Goal: Task Accomplishment & Management: Complete application form

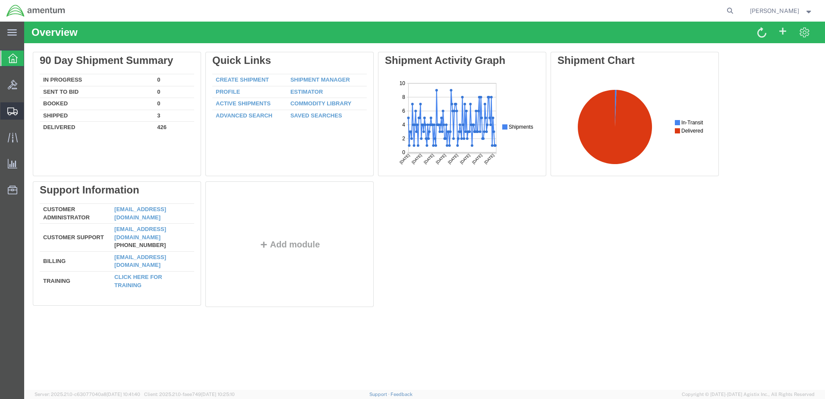
click at [0, 0] on span "Create Shipment" at bounding box center [0, 0] width 0 height 0
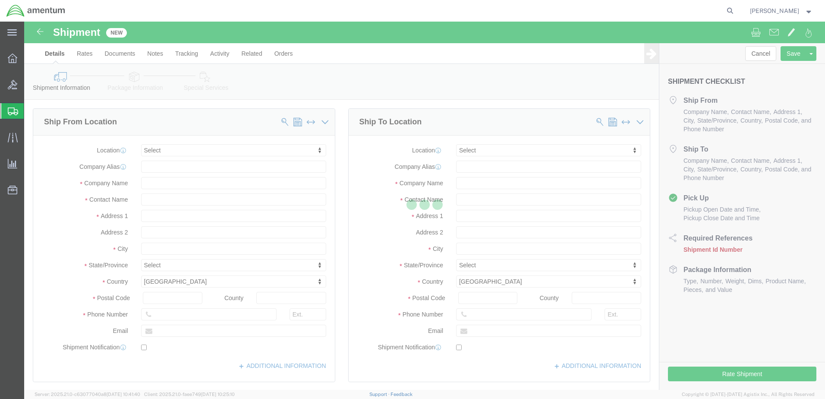
select select
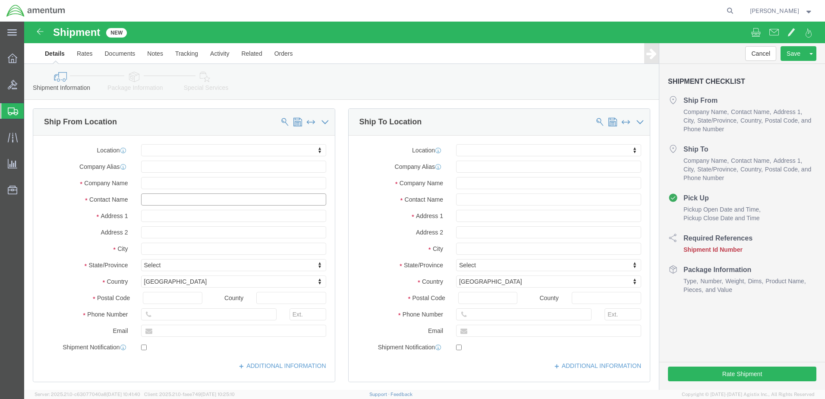
click input "text"
type input "[PERSON_NAME]"
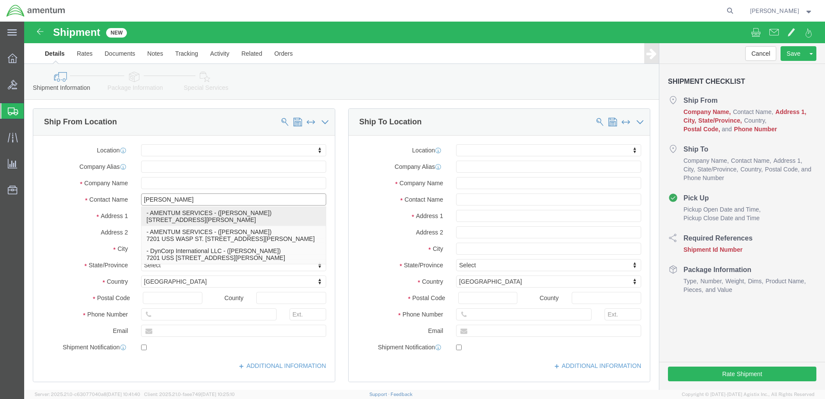
click p "- AMENTUM SERVICES - ([PERSON_NAME]) [STREET_ADDRESS][PERSON_NAME]"
select select
type input "7201 USS WASP ST"
type input "BLDG 2992"
type input "32570"
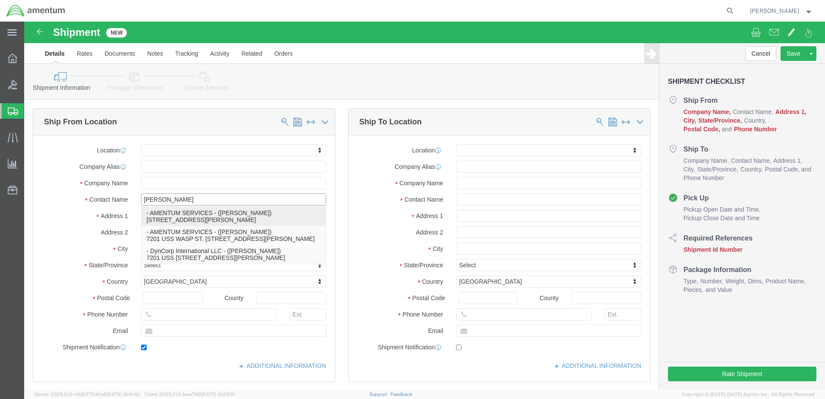
type input "[PHONE_NUMBER]"
type input "[PERSON_NAME][EMAIL_ADDRESS][PERSON_NAME][DOMAIN_NAME]"
checkbox input "true"
type input "AMENTUM SERVICES"
type input "[PERSON_NAME]"
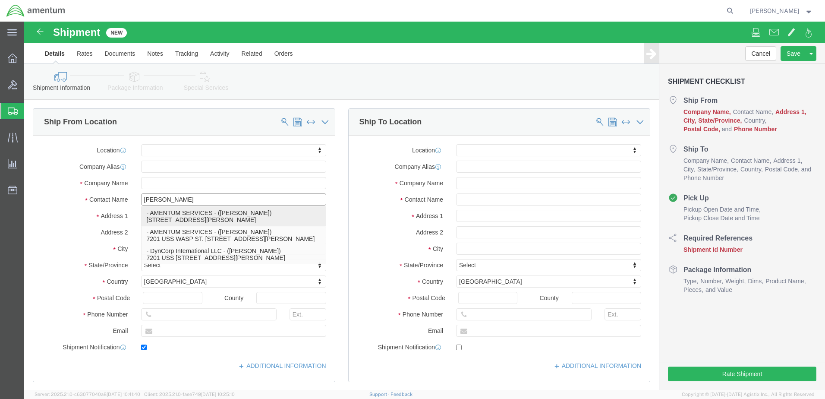
type input "[PERSON_NAME]"
select select "FL"
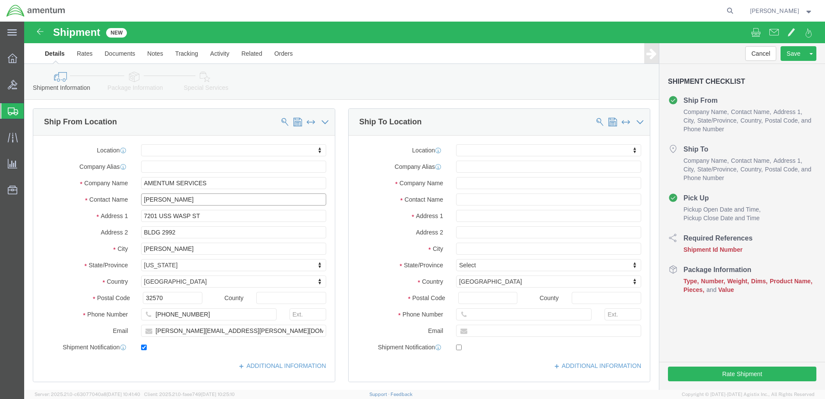
type input "[PERSON_NAME]"
click input "text"
type input "POTTER"
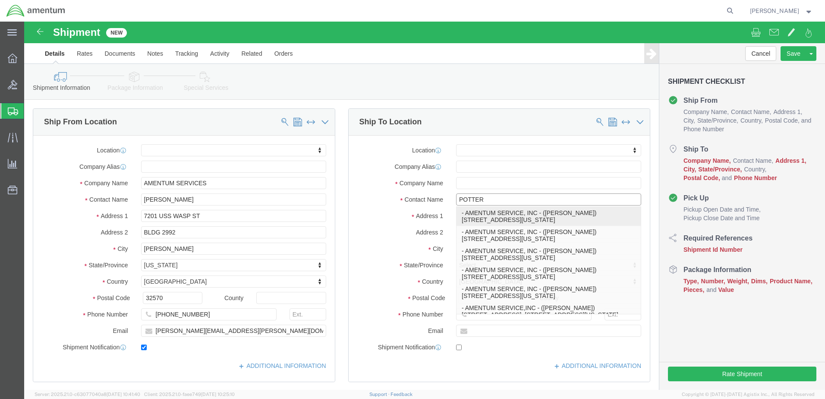
click p "- AMENTUM SERVICE, INC - ([PERSON_NAME]) [STREET_ADDRESS][US_STATE]"
select select
type input "[STREET_ADDRESS]"
type input "BLDG 137"
type input "23460"
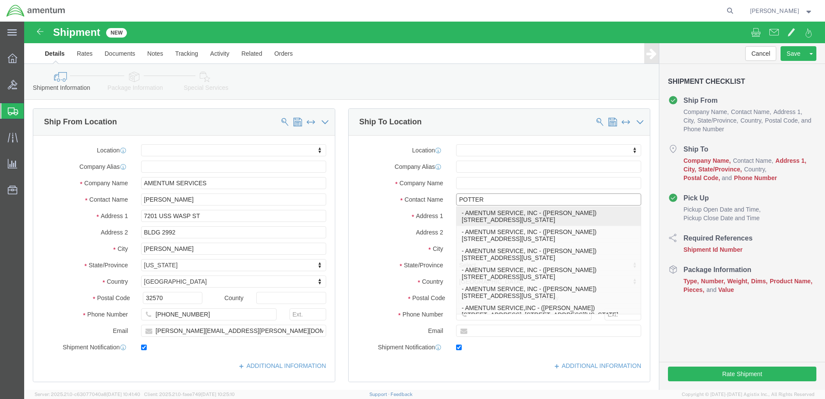
type input "[PHONE_NUMBER]"
type input "[PERSON_NAME][EMAIL_ADDRESS][DOMAIN_NAME]"
checkbox input "true"
type input "AMENTUM SERVICE, INC"
type input "[PERSON_NAME]"
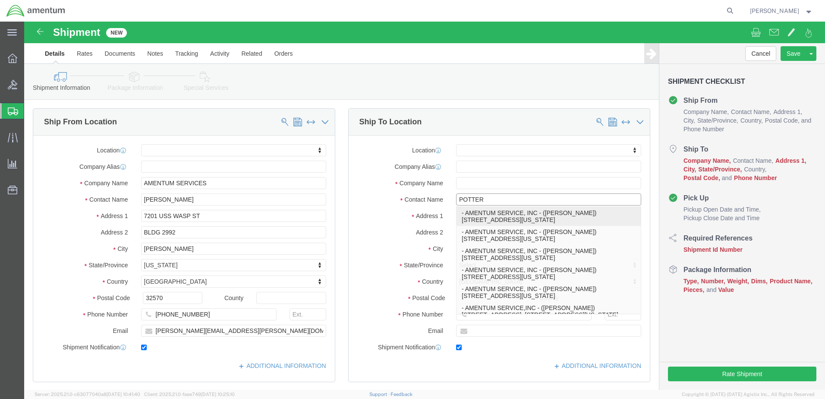
type input "[US_STATE][GEOGRAPHIC_DATA]"
select select "VA"
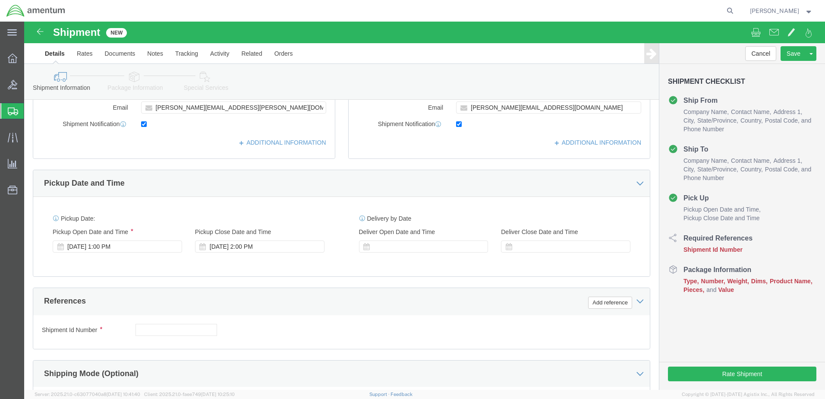
scroll to position [259, 0]
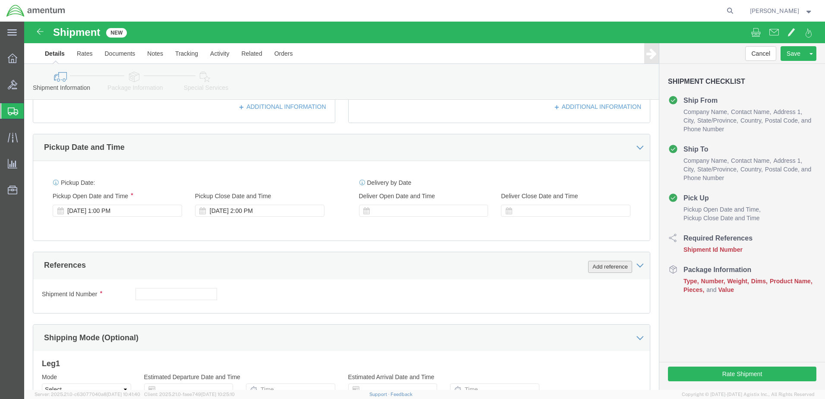
type input "[PERSON_NAME]"
click button "Add reference"
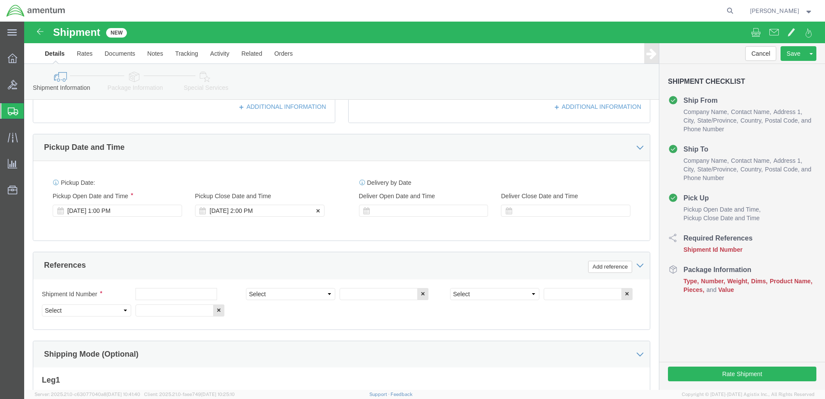
click div "[DATE] 2:00 PM"
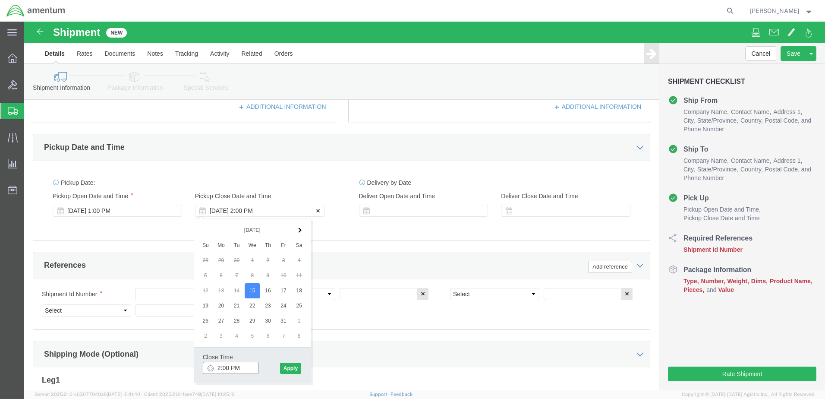
type input "3:00 PM"
click button "Apply"
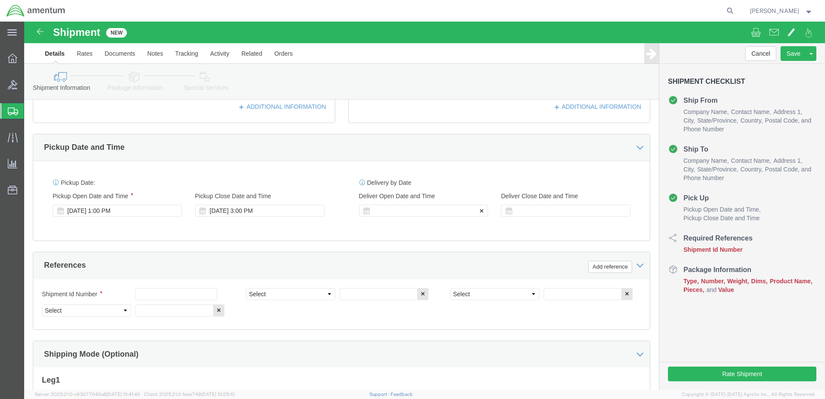
click div
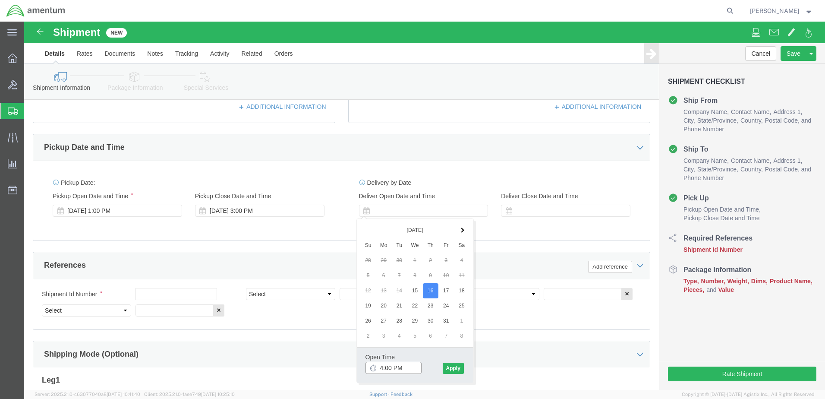
click input "4:00 PM"
type input "7:00 AM"
drag, startPoint x: 427, startPoint y: 346, endPoint x: 457, endPoint y: 333, distance: 32.7
click button "Apply"
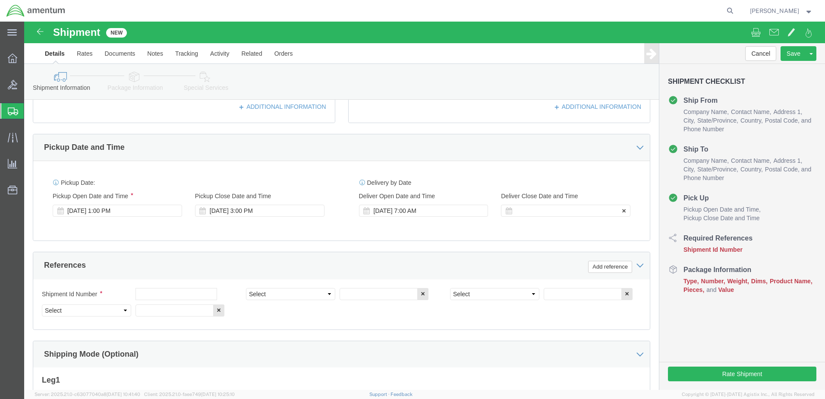
click div
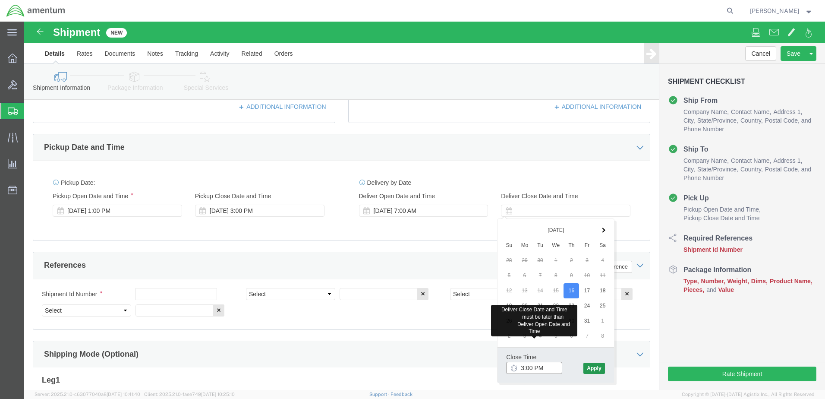
type input "3:00 PM"
click button "Apply"
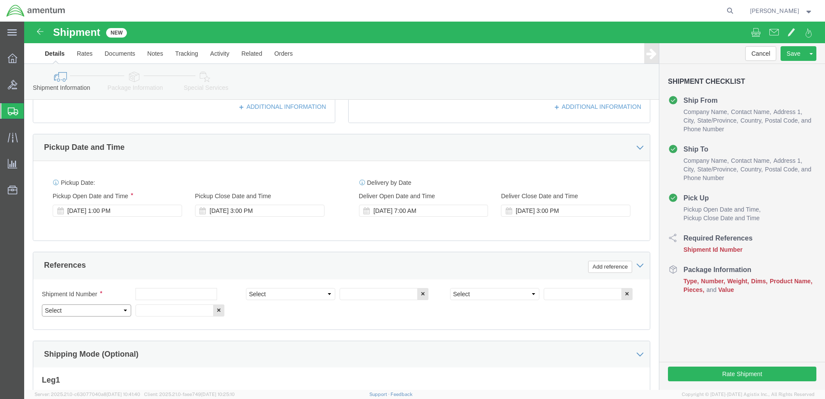
click select "Select Account Type Activity ID Airline Appointment Number ASN Batch Request # …"
select select "DEPT"
click select "Select Account Type Activity ID Airline Appointment Number ASN Batch Request # …"
select select "PROJNUM"
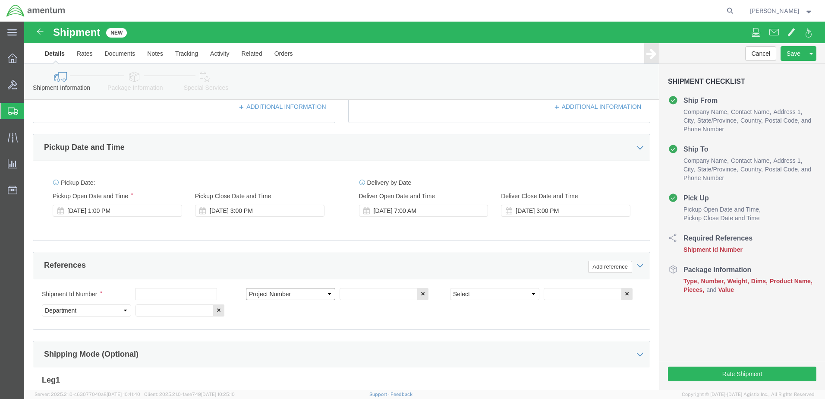
click select "Select Account Type Activity ID Airline Appointment Number ASN Batch Request # …"
select select "PCKSLIP"
click select "Select Account Type Activity ID Airline Appointment Number ASN Batch Request # …"
click input "text"
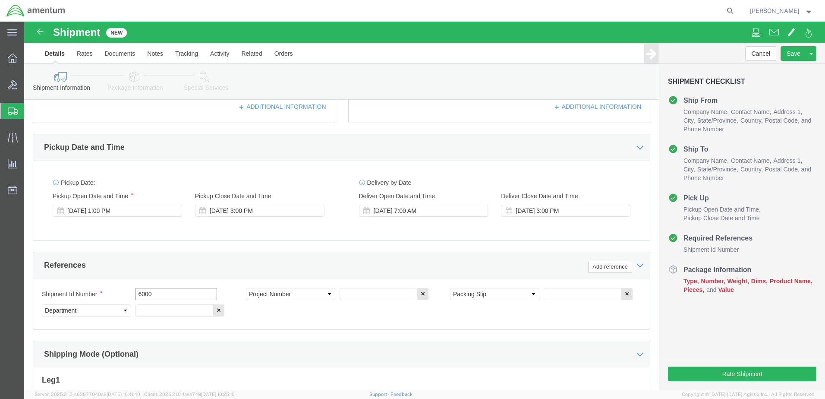
type input "6000"
click input "text"
type input "T44"
click input "text"
type input "157374"
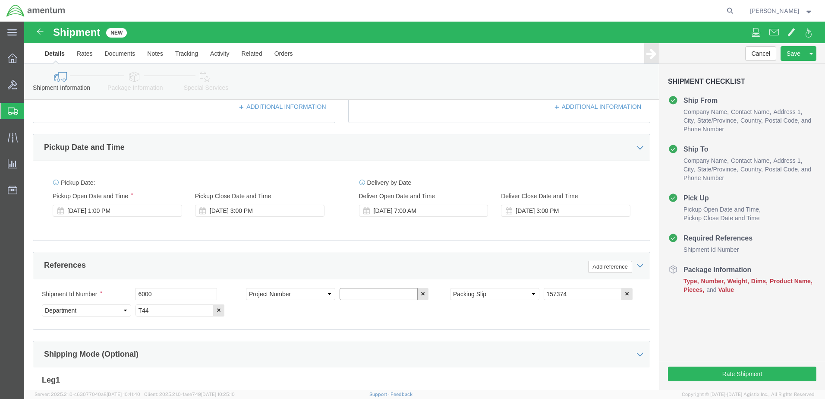
click input "text"
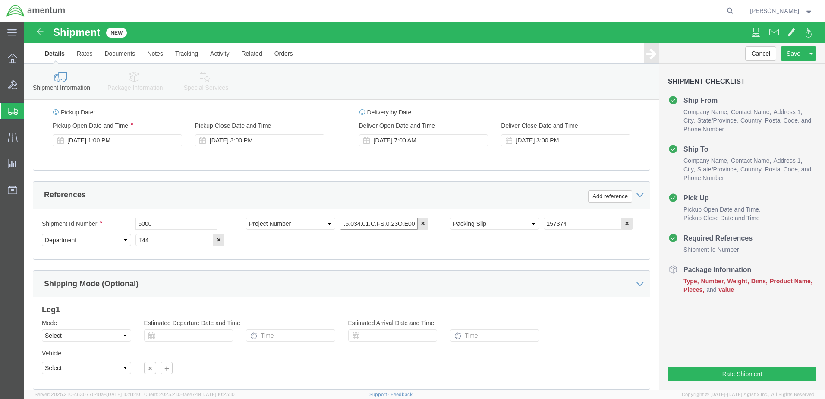
scroll to position [389, 0]
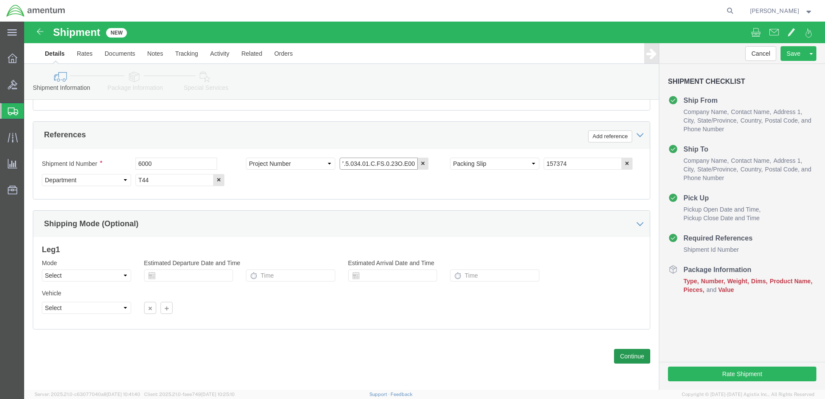
type input "6097.5.034.01.C.FS.0.23O.E00"
click button "Continue"
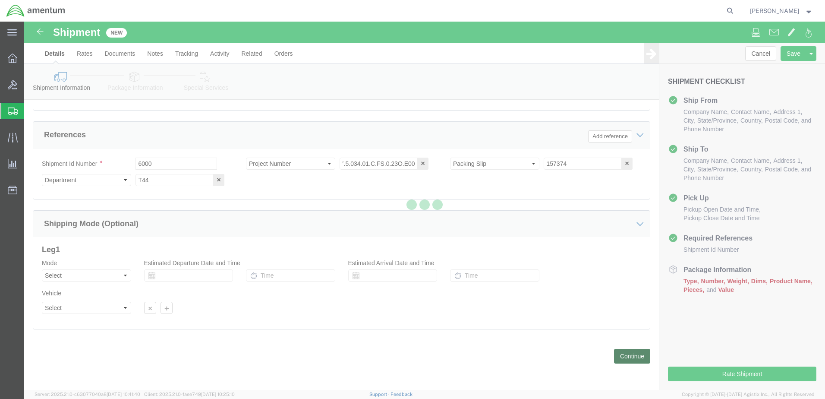
scroll to position [0, 0]
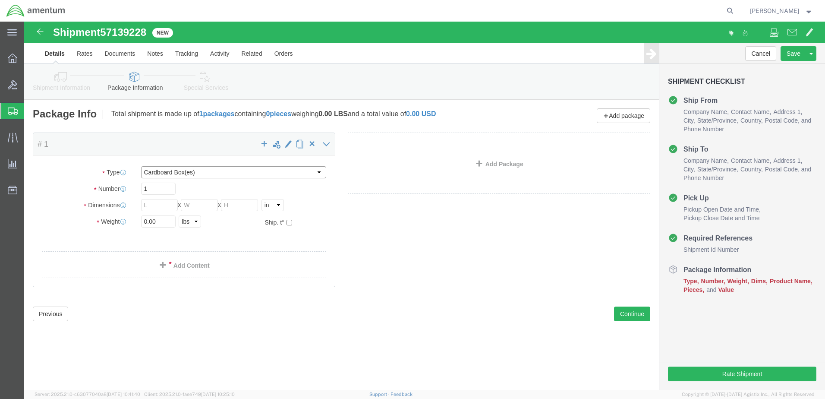
click select "Select BCK Boxes Bale(s) Basket(s) Bolt(s) Bottle(s) Buckets Bulk Bundle(s) Can…"
select select "PAK"
click select "Select BCK Boxes Bale(s) Basket(s) Bolt(s) Bottle(s) Buckets Bulk Bundle(s) Can…"
type input "10.25"
type input "12.75"
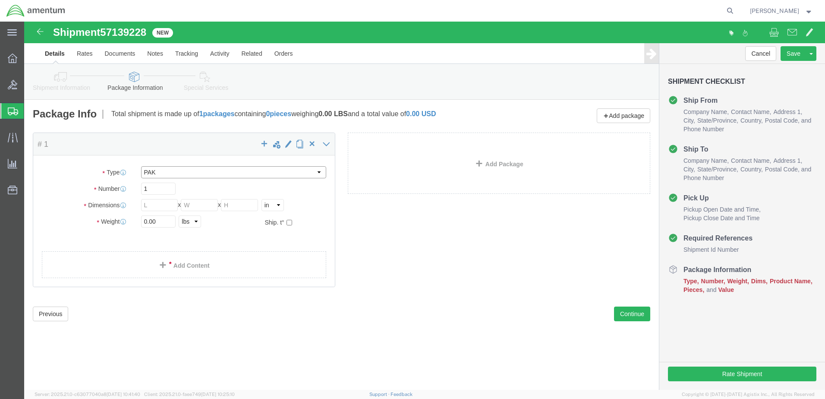
type input "1.00"
click input "0.00"
type input "1.00"
click link "Add Content"
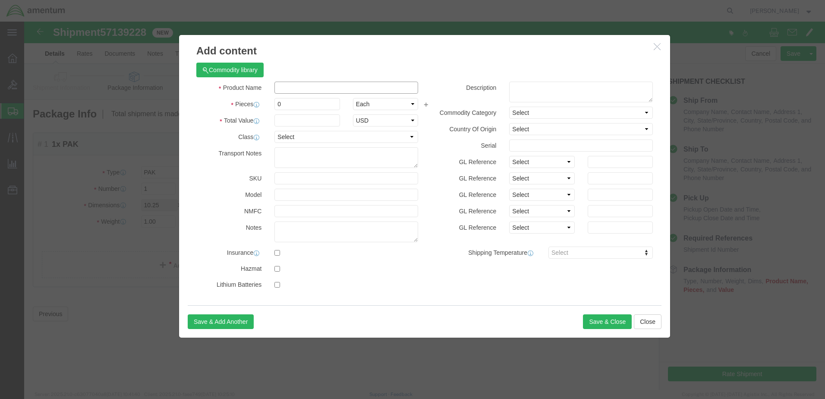
click input "text"
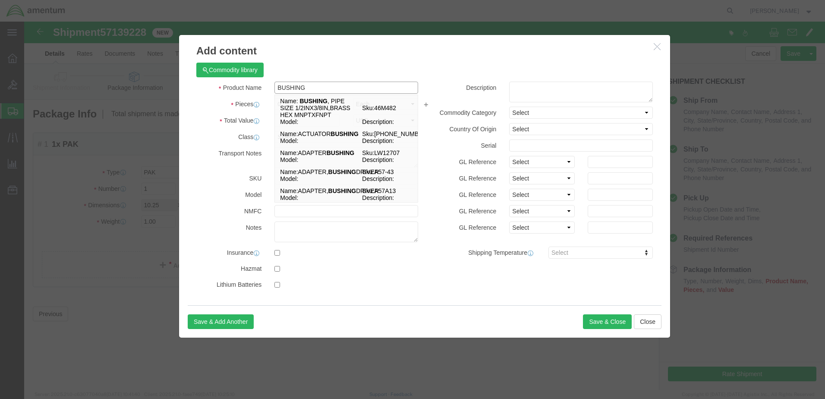
type input "BUSHING"
click div "Commodity library"
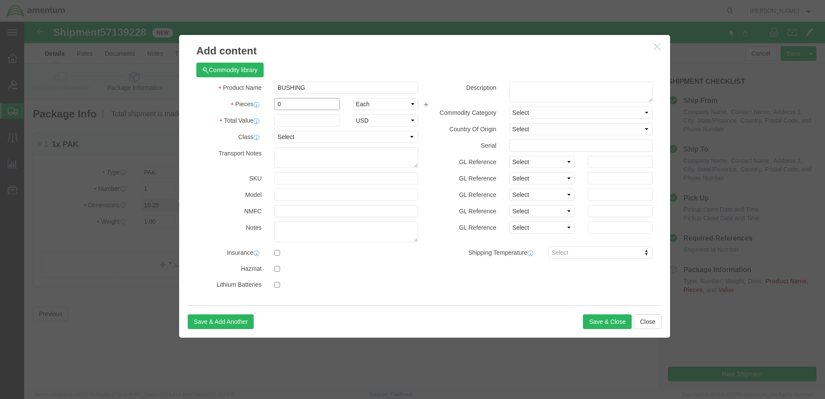
drag, startPoint x: 271, startPoint y: 82, endPoint x: 236, endPoint y: 85, distance: 35.1
click div "Pieces 0 Select Bag Barrels 100Board Feet Bottle Box Blister Pack Carats Can Ca…"
type input "2"
click input "text"
type input "200"
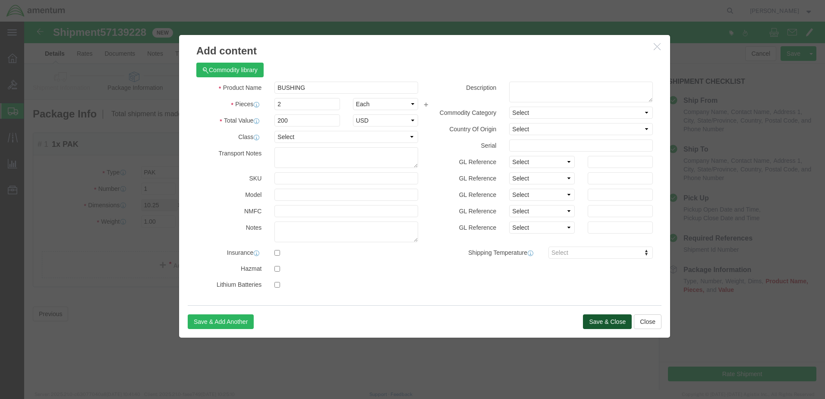
click button "Save & Close"
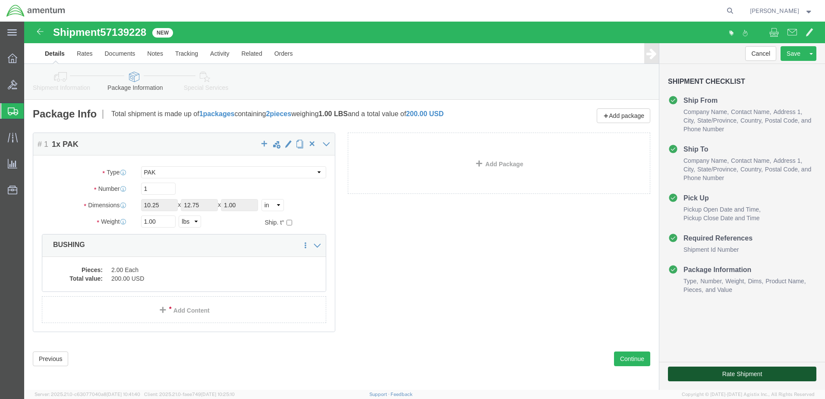
click button "Rate Shipment"
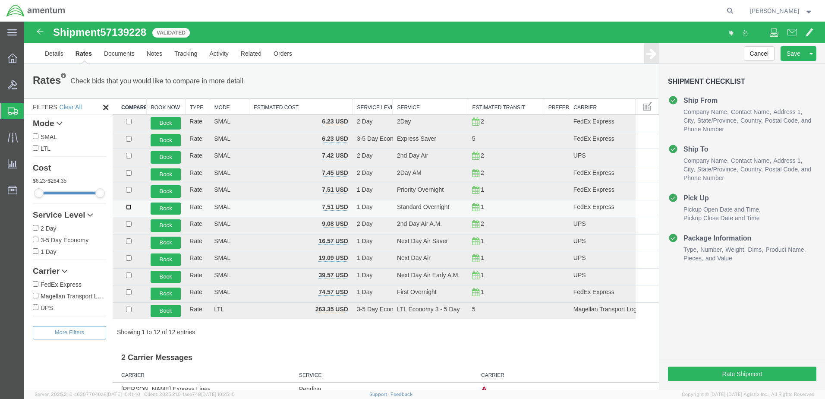
click at [128, 205] on input "checkbox" at bounding box center [129, 207] width 6 height 6
checkbox input "true"
click at [158, 208] on button "Book" at bounding box center [166, 208] width 30 height 13
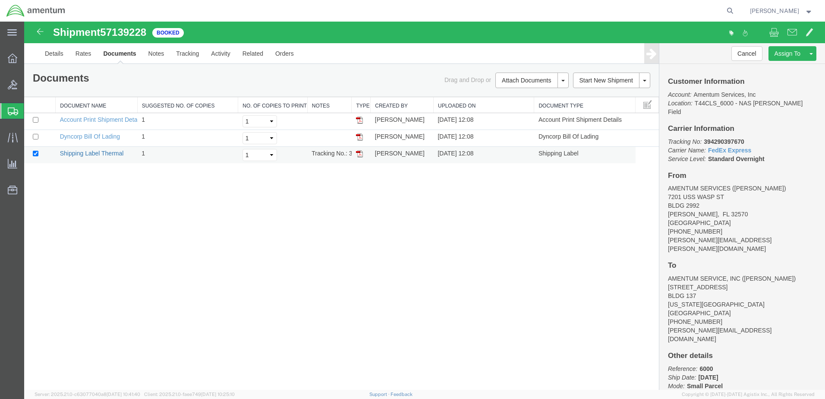
click at [101, 153] on link "Shipping Label Thermal" at bounding box center [92, 153] width 64 height 7
click at [107, 138] on link "Dyncorp Bill Of Lading" at bounding box center [90, 136] width 60 height 7
click at [0, 0] on span "Create Shipment" at bounding box center [0, 0] width 0 height 0
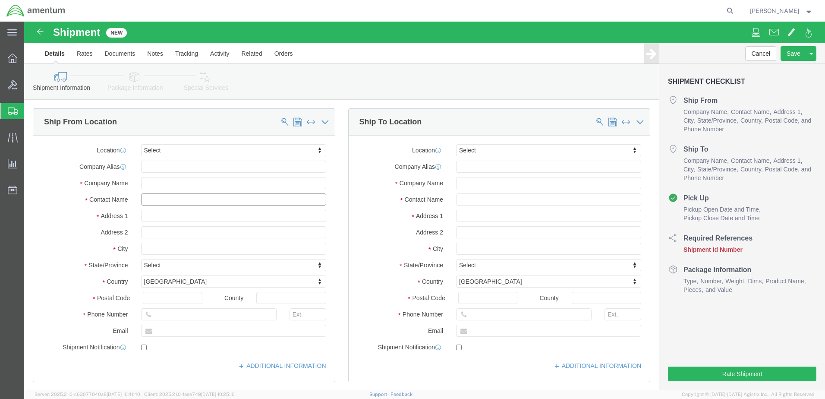
click input "text"
type input "[PERSON_NAME]"
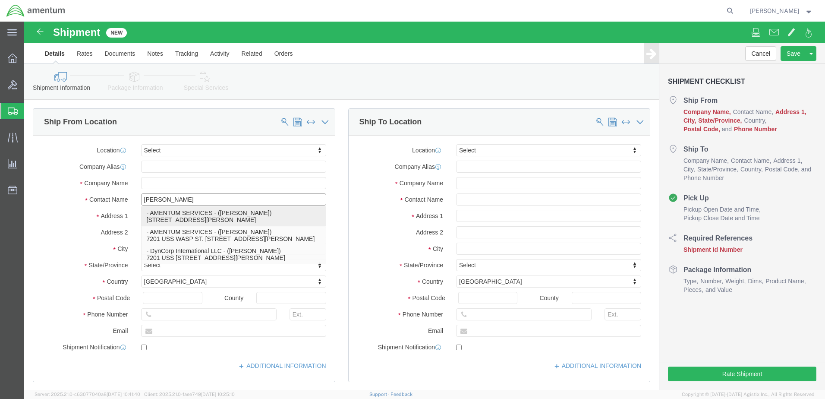
click p "- AMENTUM SERVICES - ([PERSON_NAME]) [STREET_ADDRESS][PERSON_NAME]"
type input "7201 USS WASP ST"
type input "BLDG 2992"
type input "32570"
type input "[PHONE_NUMBER]"
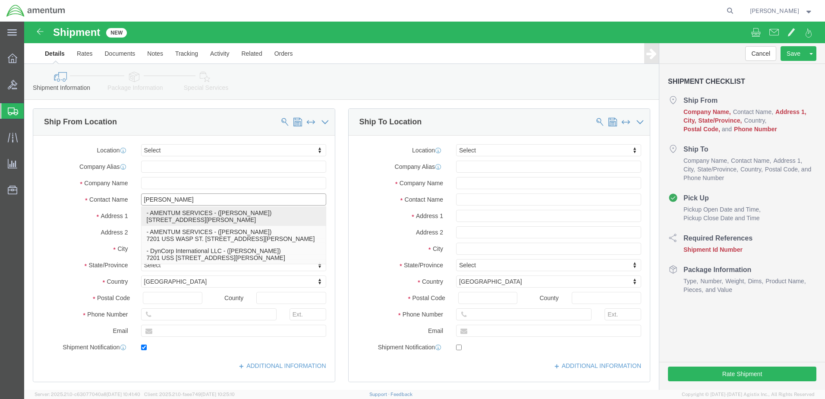
type input "[PERSON_NAME][EMAIL_ADDRESS][PERSON_NAME][DOMAIN_NAME]"
checkbox input "true"
type input "AMENTUM SERVICES"
type input "[PERSON_NAME]"
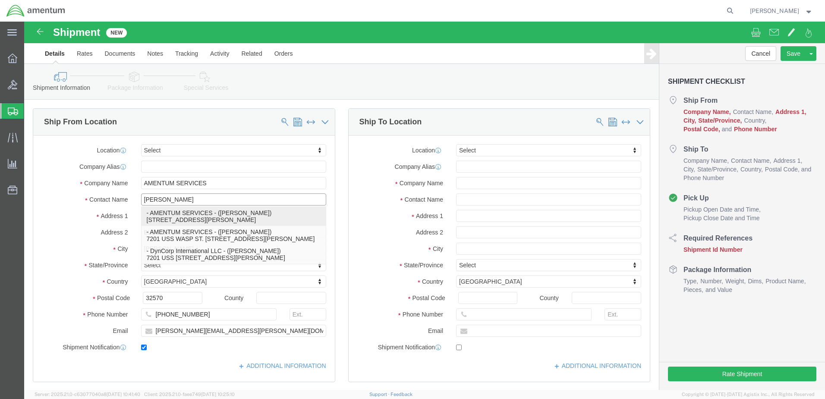
select select "FL"
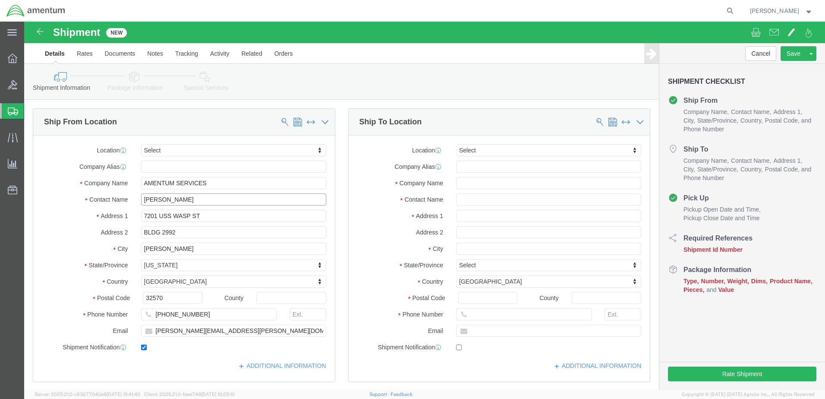
type input "[PERSON_NAME]"
click input "text"
type input "[PERSON_NAME]"
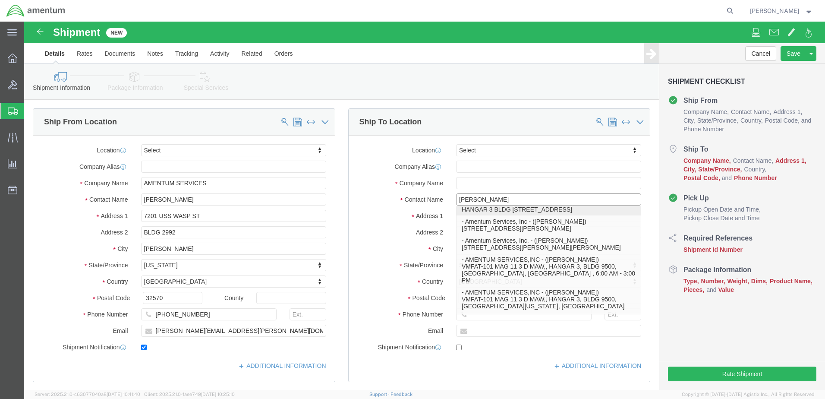
scroll to position [129, 0]
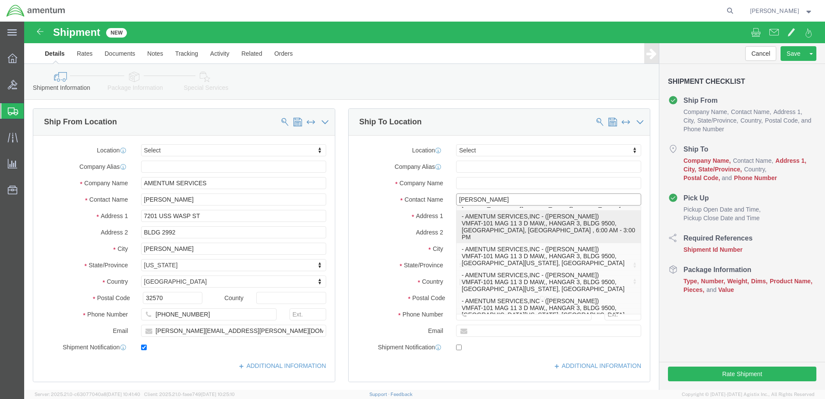
click p "- AMENTUM SERVICES,INC - ([PERSON_NAME]) VMFAT-101 MAG 11 3 D MAW,, HANGAR 3, B…"
type input "VMFAT-101 MAG 11 3 D MAW,, HANGAR 3"
type input "BLDG 9500"
type input "92145"
type input "[PHONE_NUMBER]"
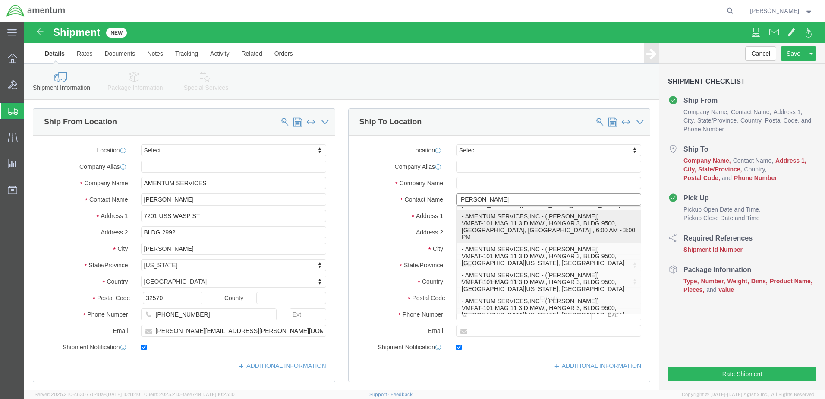
type input "[EMAIL_ADDRESS][DOMAIN_NAME]"
checkbox input "true"
type input "AMENTUM SERVICES,INC"
type input "[PERSON_NAME]"
type input "[GEOGRAPHIC_DATA]"
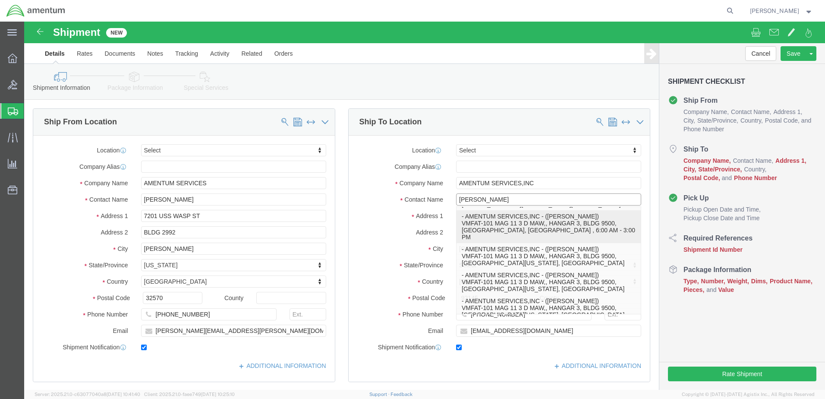
select select "CA"
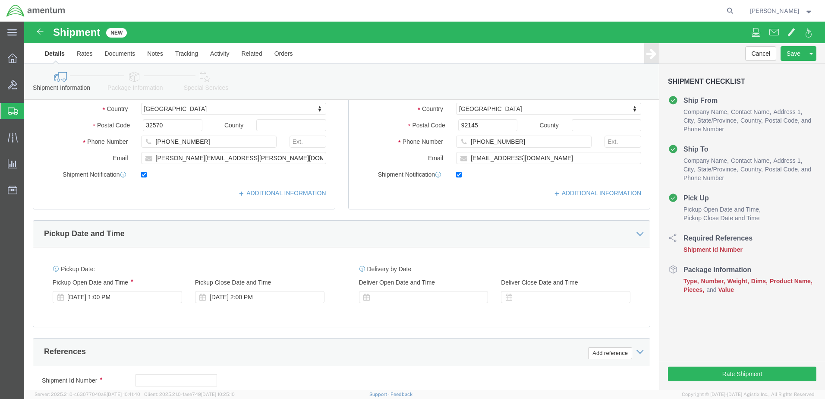
scroll to position [302, 0]
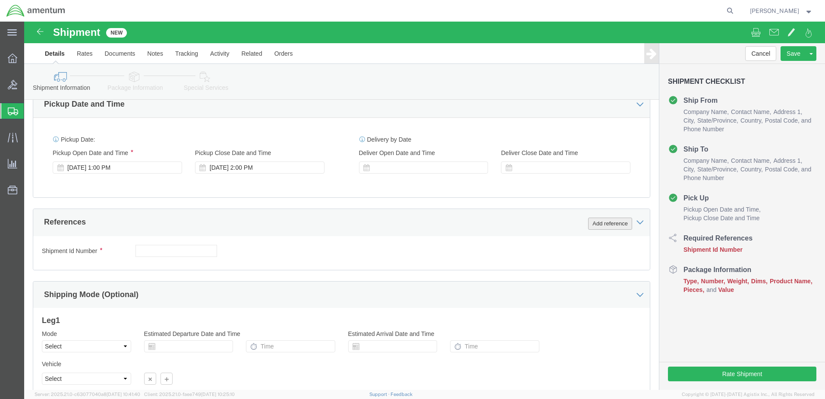
type input "[PERSON_NAME]"
click button "Add reference"
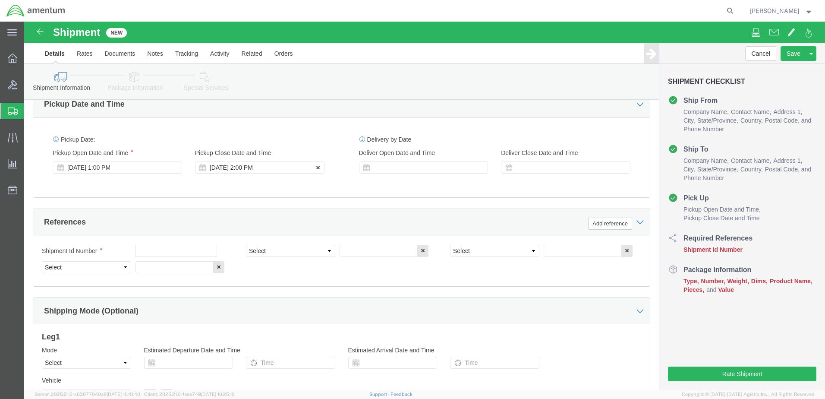
click div "[DATE] 2:00 PM"
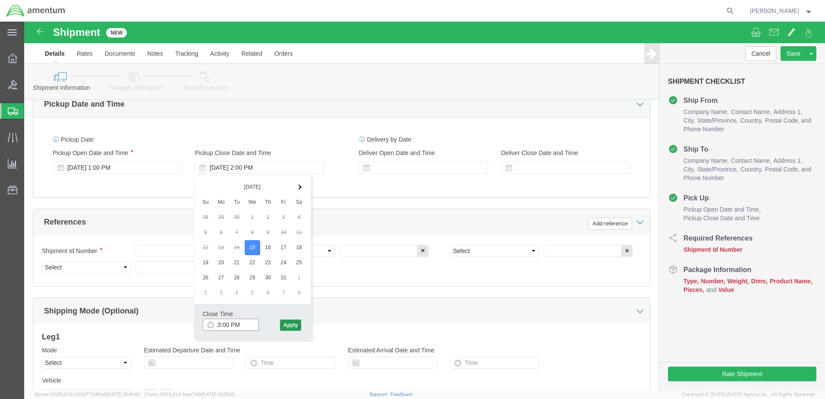
type input "3:00 PM"
click button "Apply"
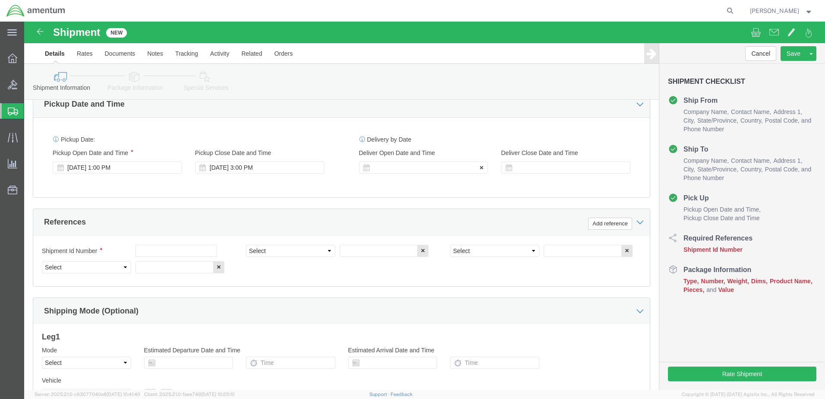
click div
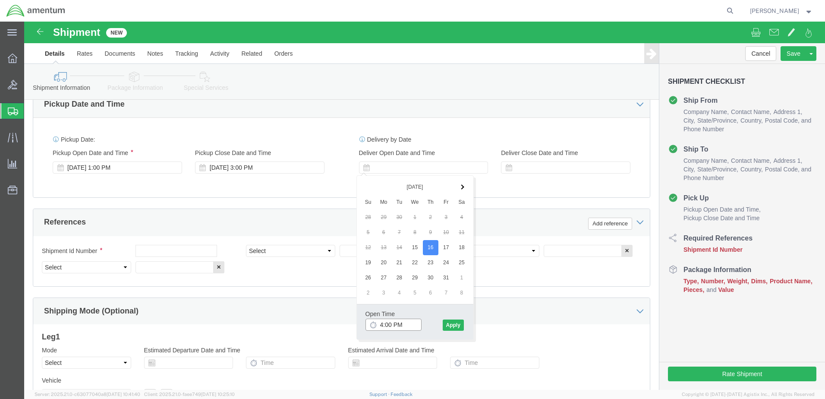
click input "4:00 PM"
type input "7:00 AM"
click button "Apply"
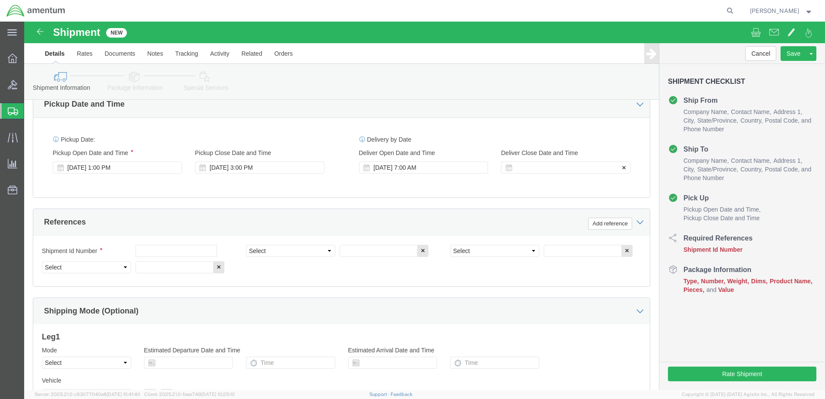
click div
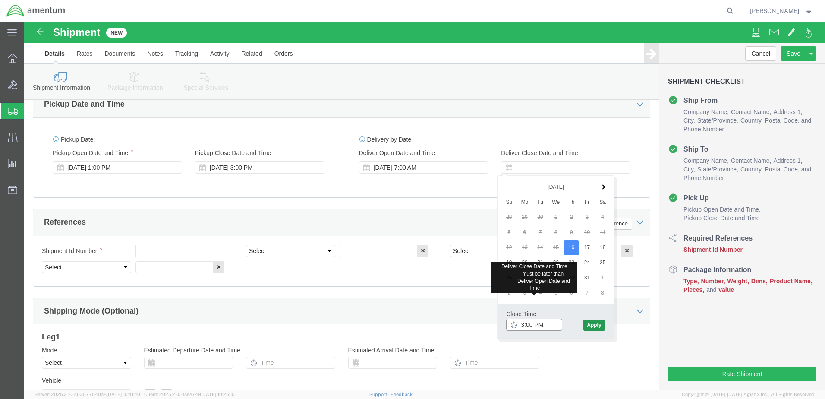
type input "3:00 PM"
click button "Apply"
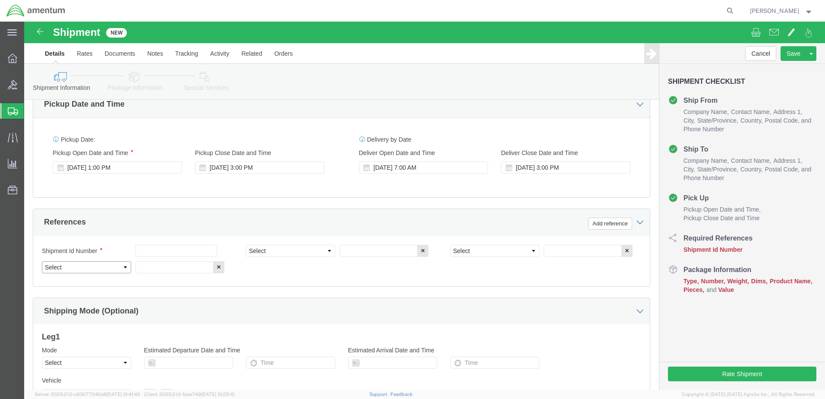
click select "Select Account Type Activity ID Airline Appointment Number ASN Batch Request # …"
select select "DEPT"
click select "Select Account Type Activity ID Airline Appointment Number ASN Batch Request # …"
select select "PROJNUM"
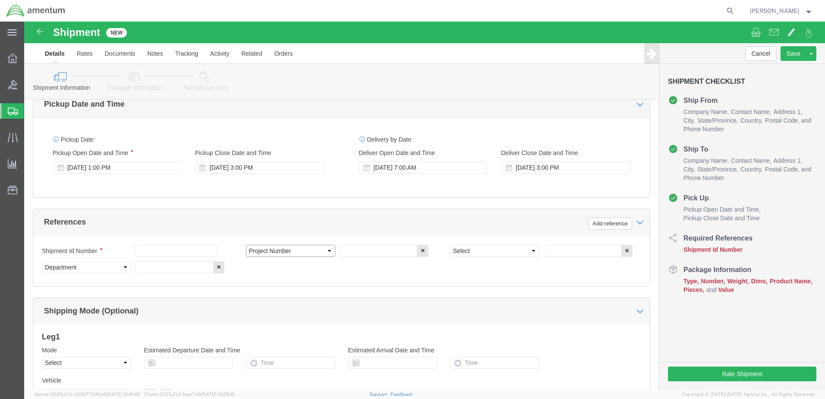
click select "Select Account Type Activity ID Airline Appointment Number ASN Batch Request # …"
select select "PCKSLIP"
click select "Select Account Type Activity ID Airline Appointment Number ASN Batch Request # …"
click input "text"
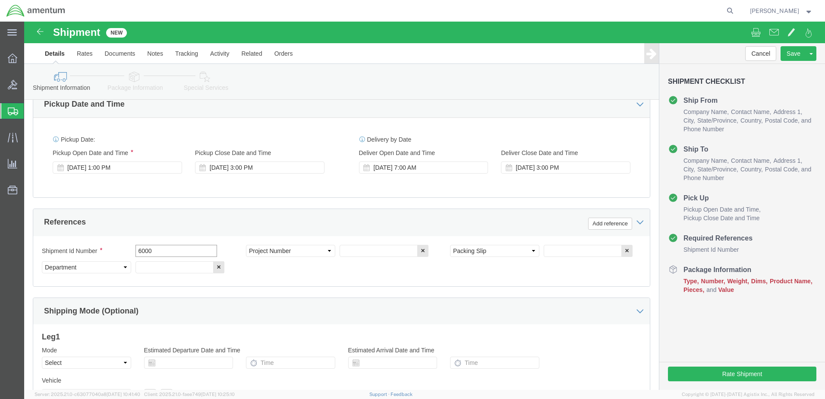
type input "6000"
click input "text"
type input "T44"
click input "text"
type input "157376"
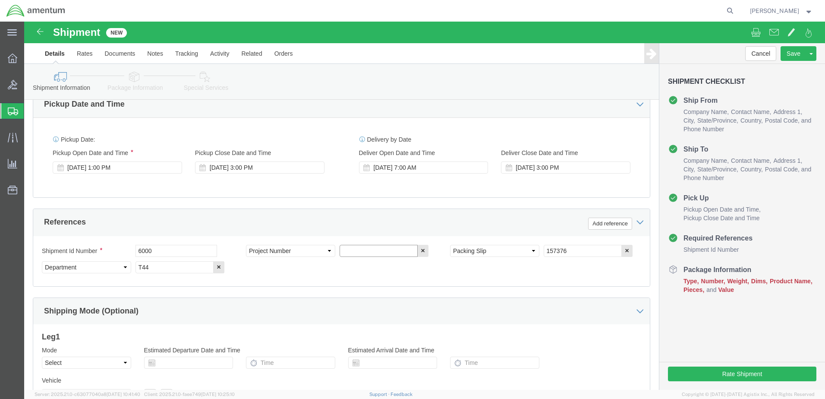
click input "text"
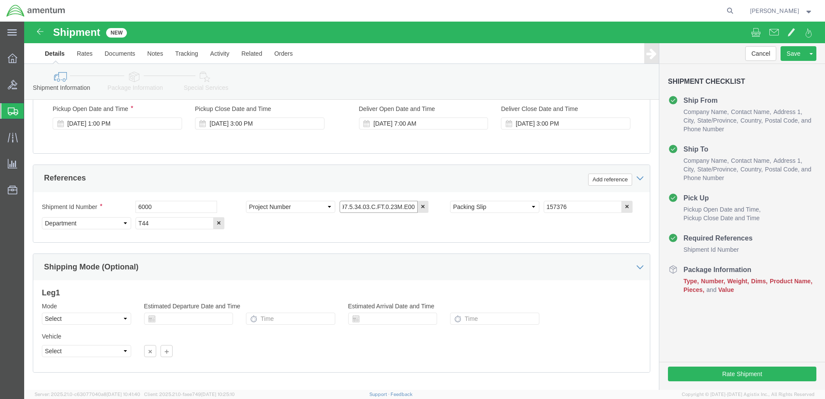
scroll to position [389, 0]
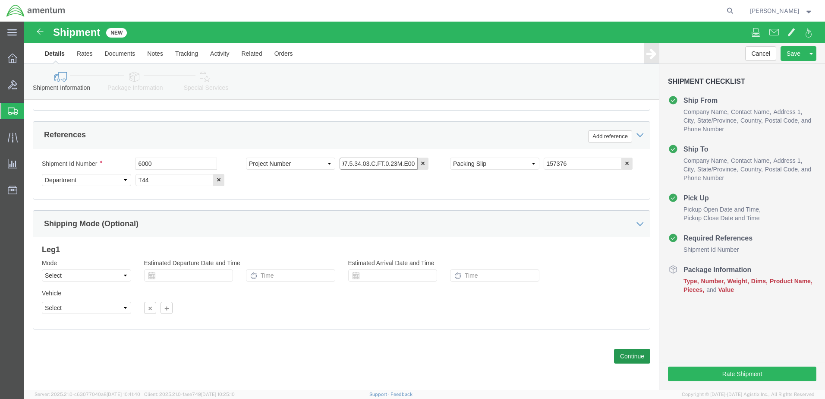
type input "6097.5.34.03.C.FT.0.23M.E00"
click button "Continue"
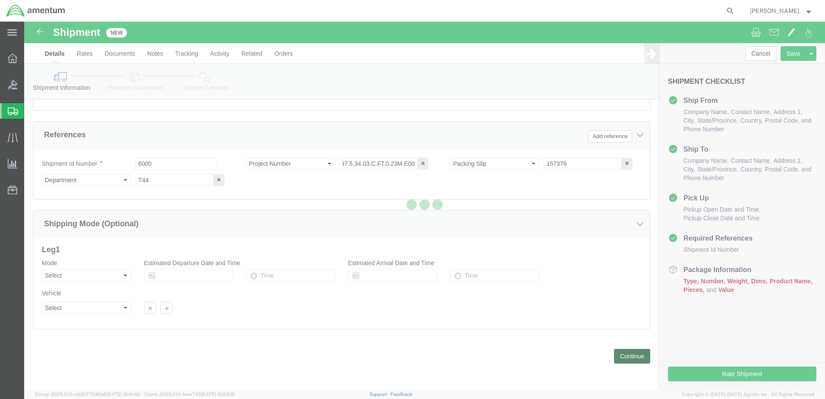
scroll to position [0, 0]
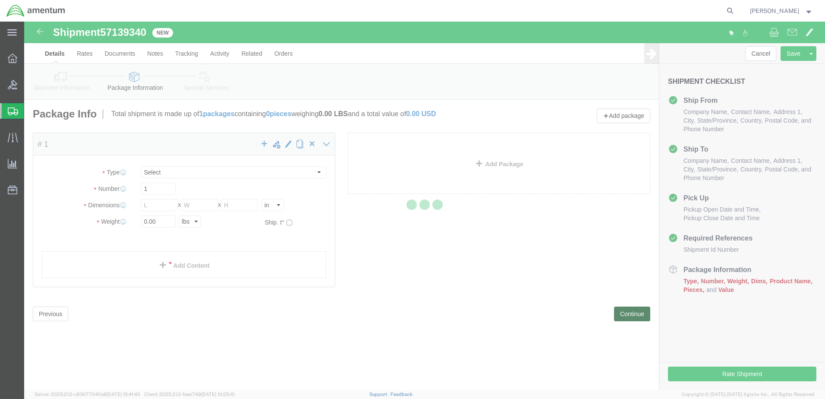
select select "CBOX"
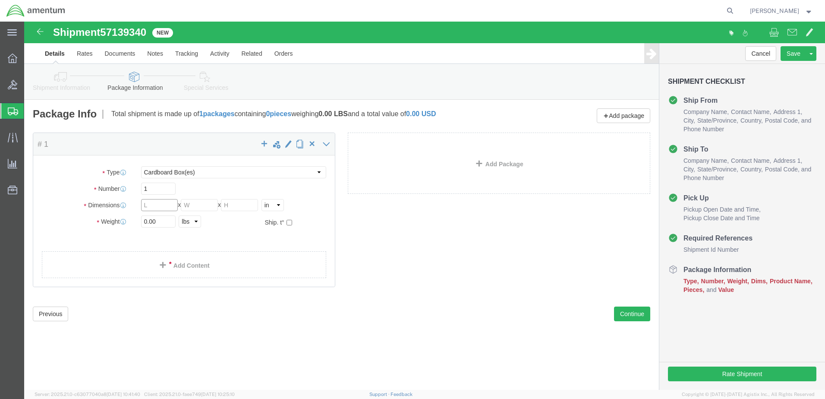
click input "text"
type input "8"
click input "0.00"
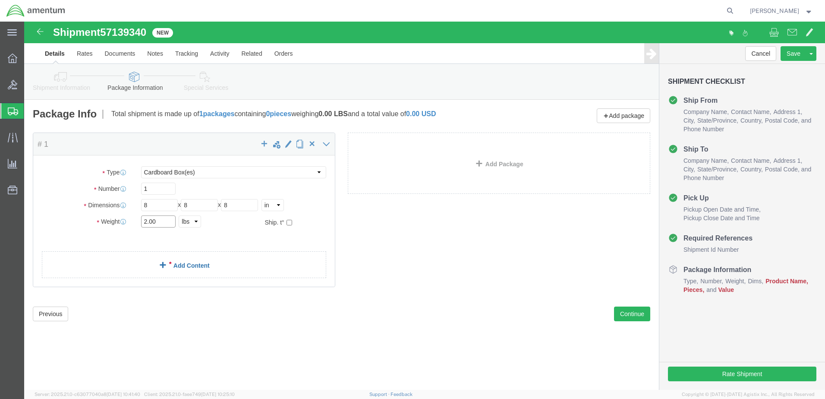
type input "2.00"
click div "Package Content # 1 x Package Type Select BCK Boxes Bale(s) Basket(s) Bolt(s) B…"
click link "Add Content"
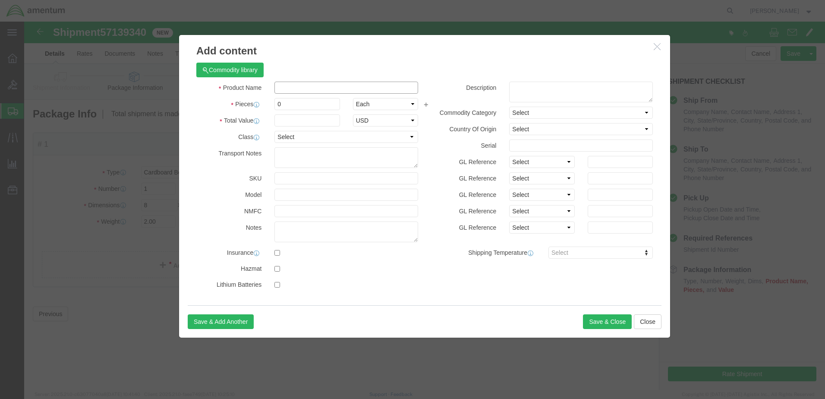
click input "text"
type input "A/C PARTS"
drag, startPoint x: 258, startPoint y: 81, endPoint x: 242, endPoint y: 83, distance: 16.6
click div "Pieces 0 Select Bag Barrels 100Board Feet Bottle Box Blister Pack Carats Can Ca…"
type input "3"
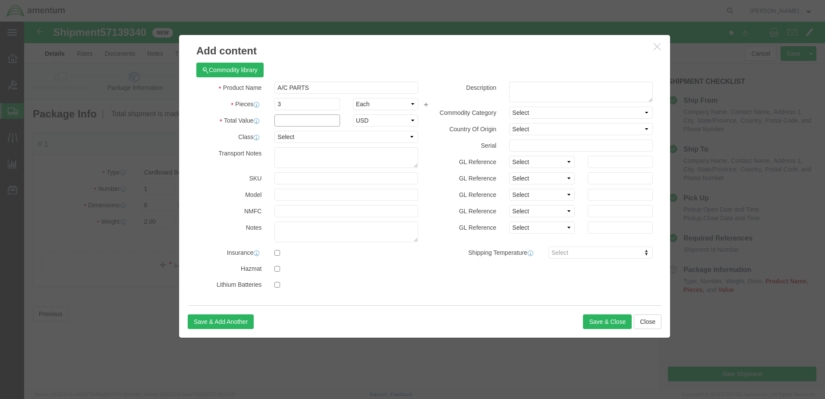
click input "text"
type input "500"
click button "Save & Close"
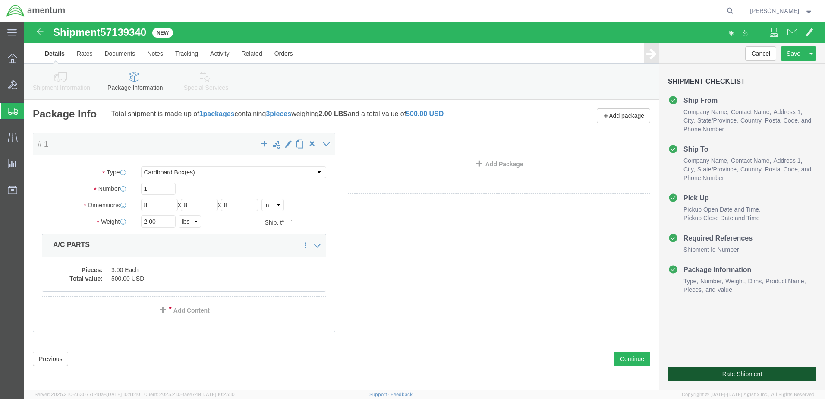
click button "Rate Shipment"
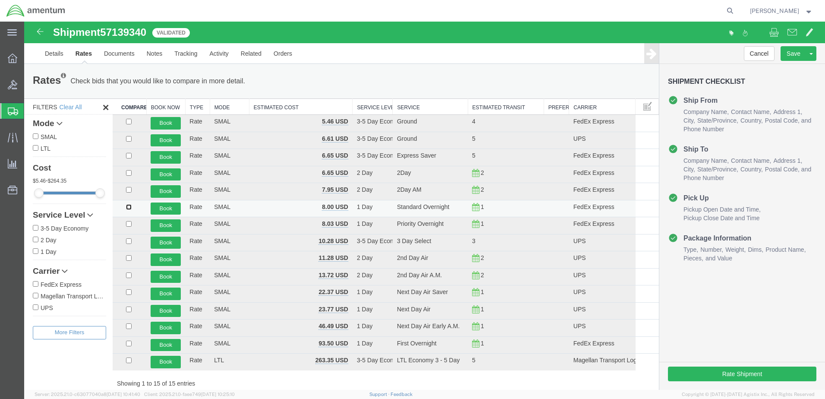
click at [129, 206] on input "checkbox" at bounding box center [129, 207] width 6 height 6
checkbox input "true"
click at [160, 209] on button "Book" at bounding box center [166, 208] width 30 height 13
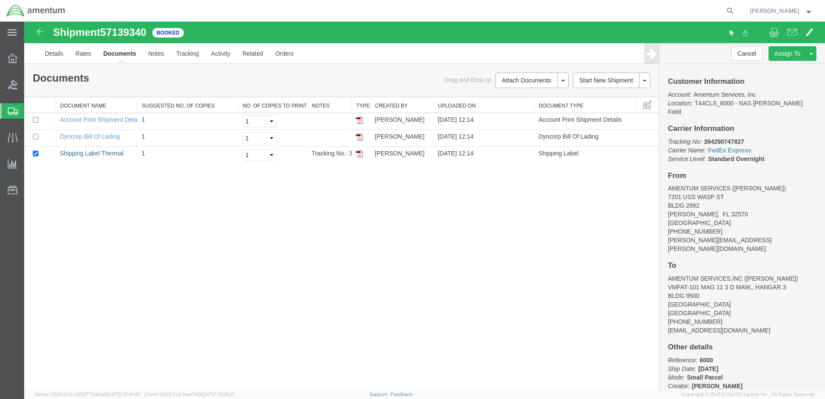
click at [79, 152] on link "Shipping Label Thermal" at bounding box center [92, 153] width 64 height 7
click at [76, 133] on link "Dyncorp Bill Of Lading" at bounding box center [90, 136] width 60 height 7
click at [0, 0] on span "Create Shipment" at bounding box center [0, 0] width 0 height 0
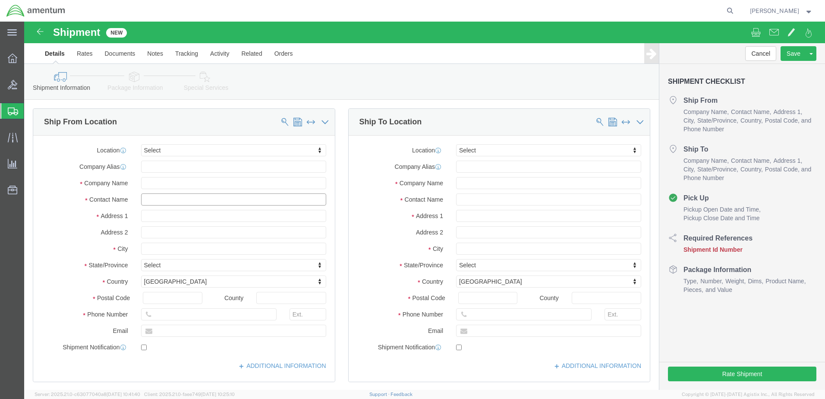
click input "text"
type input "[PERSON_NAME]"
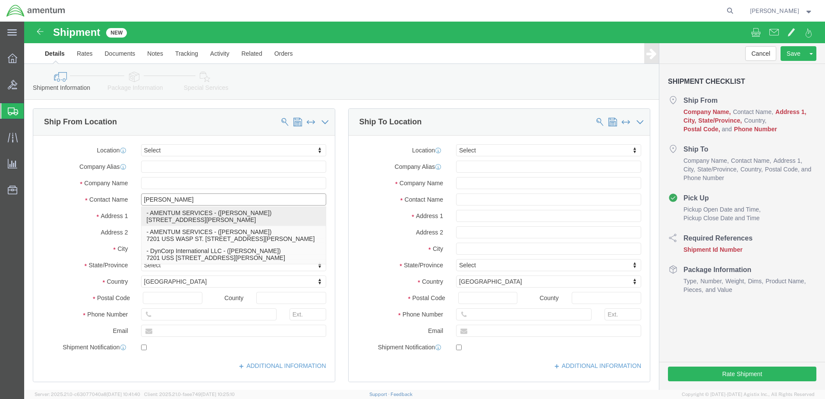
click p "- AMENTUM SERVICES - ([PERSON_NAME]) [STREET_ADDRESS][PERSON_NAME]"
type input "7201 USS WASP ST"
type input "BLDG 2992"
type input "32570"
type input "[PHONE_NUMBER]"
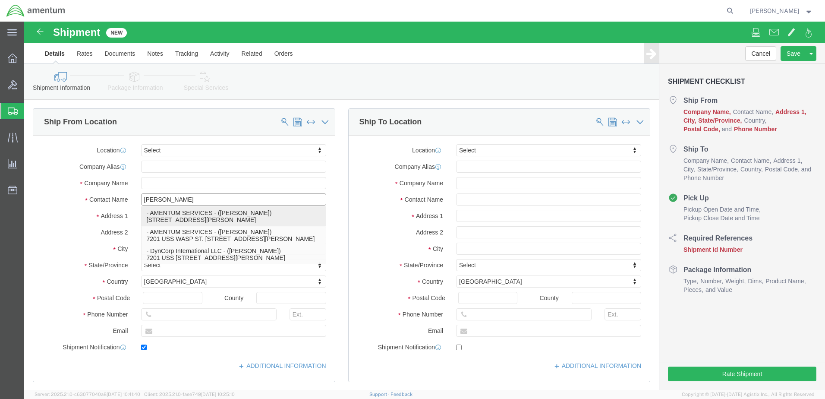
type input "[PERSON_NAME][EMAIL_ADDRESS][PERSON_NAME][DOMAIN_NAME]"
checkbox input "true"
type input "AMENTUM SERVICES"
type input "[PERSON_NAME]"
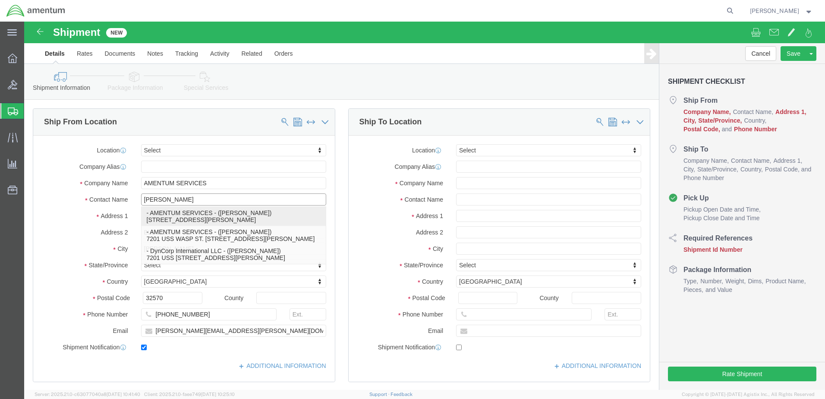
select select "FL"
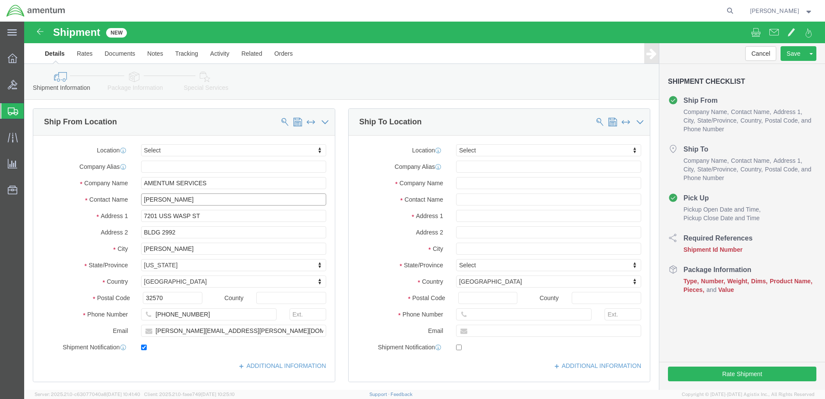
type input "[PERSON_NAME]"
click input "text"
type input "[PERSON_NAME]"
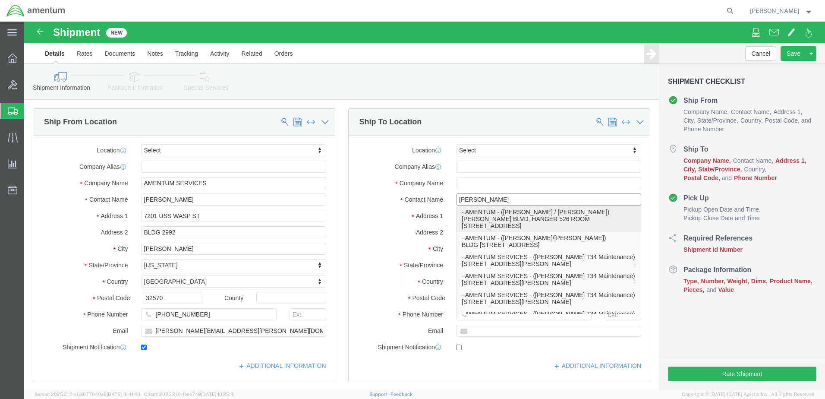
scroll to position [129, 0]
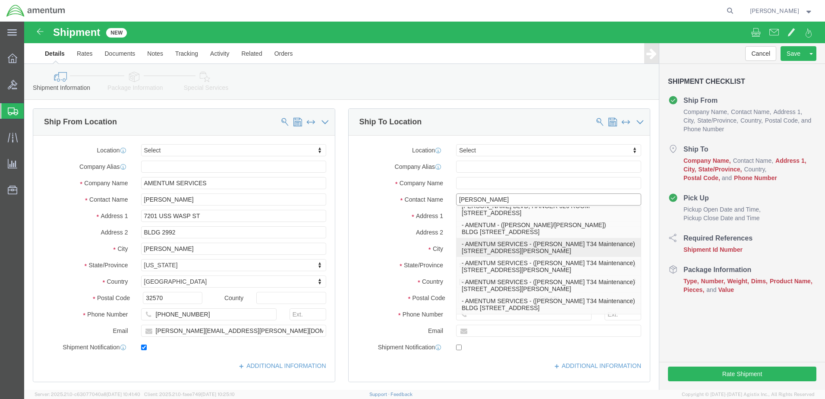
click p "- AMENTUM SERVICES - ([PERSON_NAME] T34 Maintenance) [STREET_ADDRESS][PERSON_NA…"
type input "[STREET_ADDRESS][PERSON_NAME]"
type input "HANGER 9"
type input "92243"
type input "[PHONE_NUMBER]"
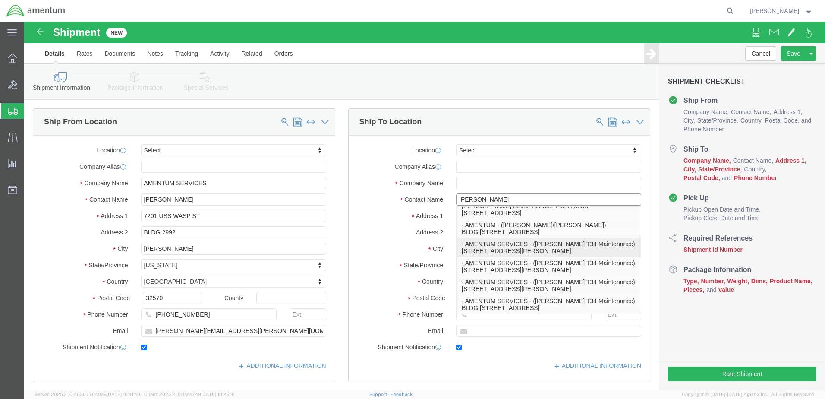
type input "[EMAIL_ADDRESS][DOMAIN_NAME]"
checkbox input "true"
type input "AMENTUM SERVICES"
type input "[PERSON_NAME] T34 Maintenance"
type input "EL CENTRO"
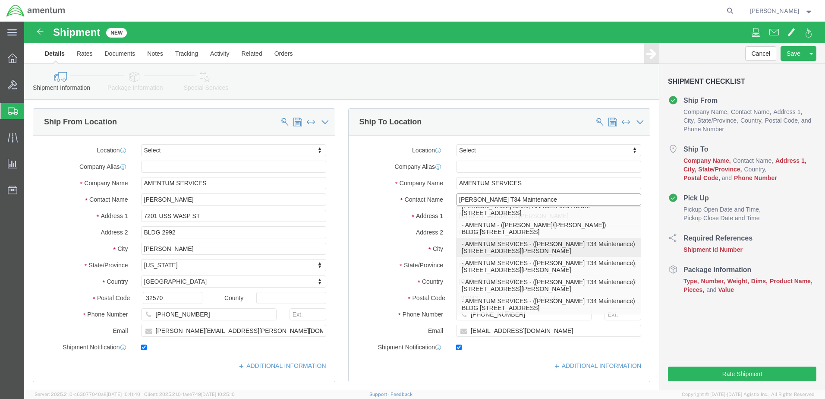
select select "CA"
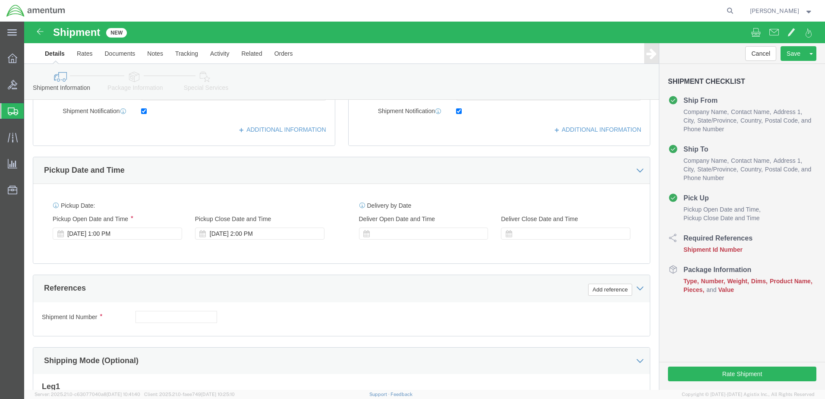
scroll to position [302, 0]
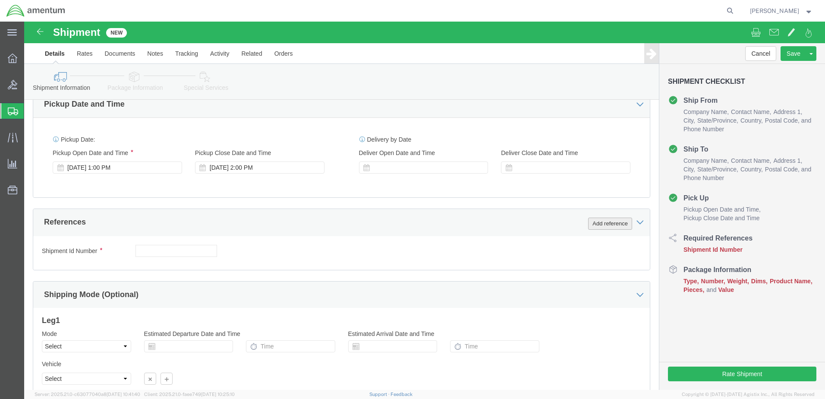
type input "[PERSON_NAME] T34 Maintenance"
click button "Add reference"
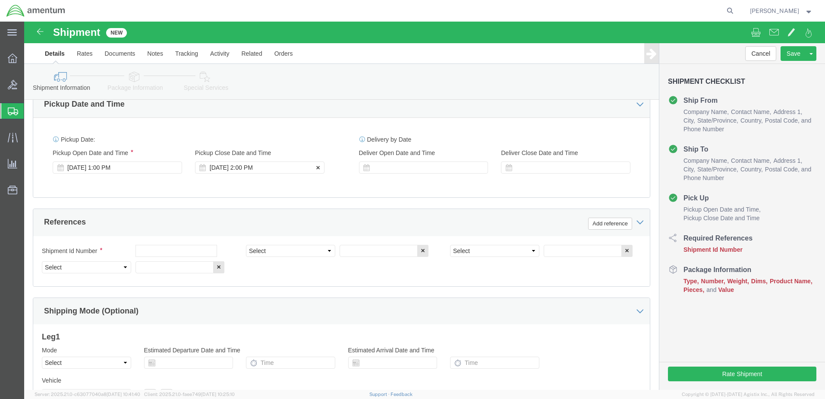
click div "[DATE] 2:00 PM"
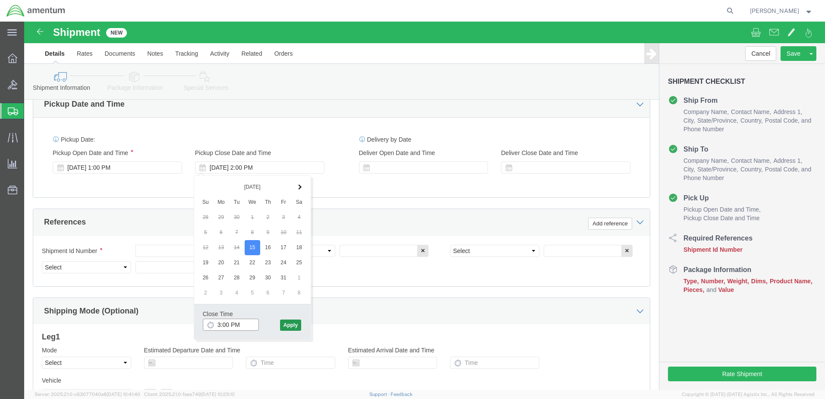
type input "3:00 PM"
click button "Apply"
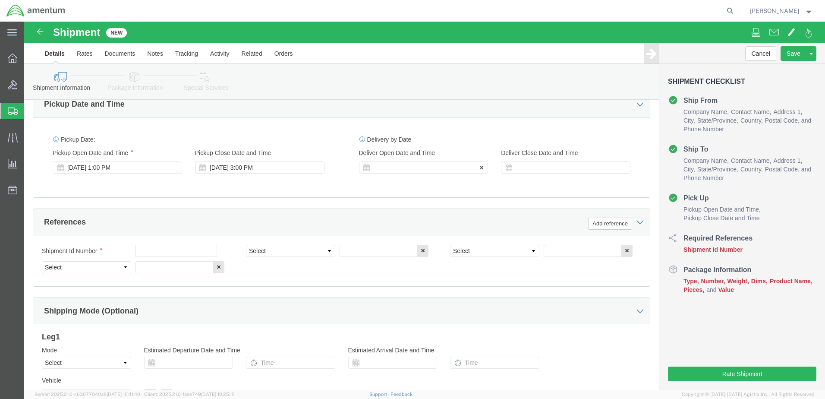
click div
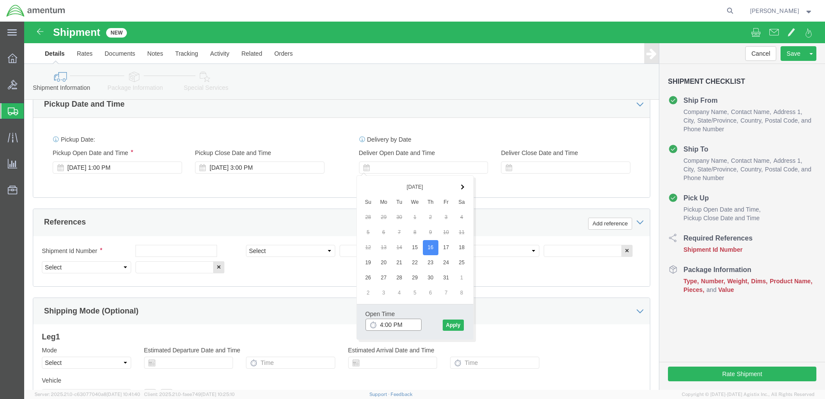
click input "4:00 PM"
type input "7:00 AM"
click button "Apply"
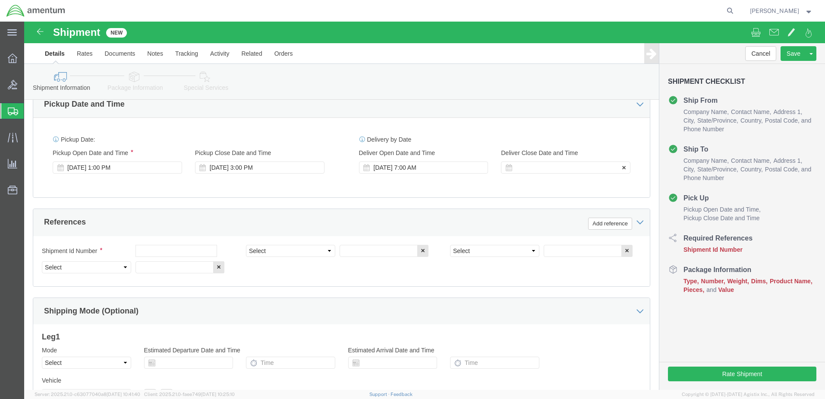
click div
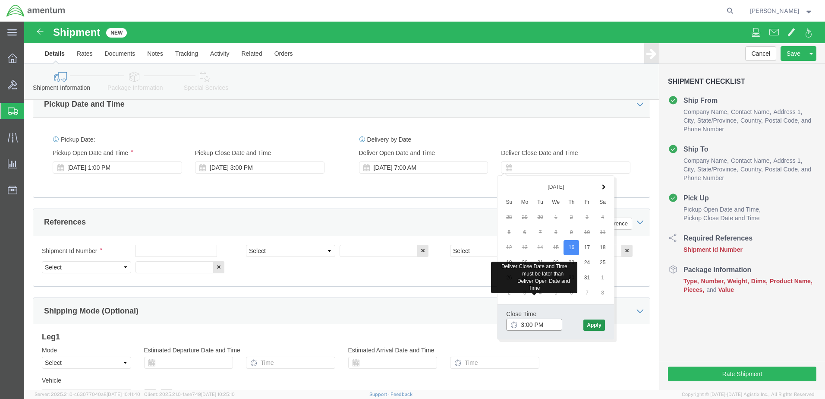
type input "3:00 PM"
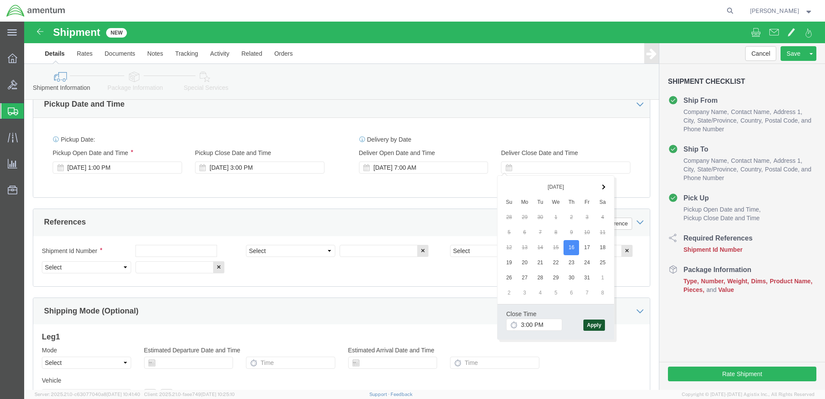
click button "Apply"
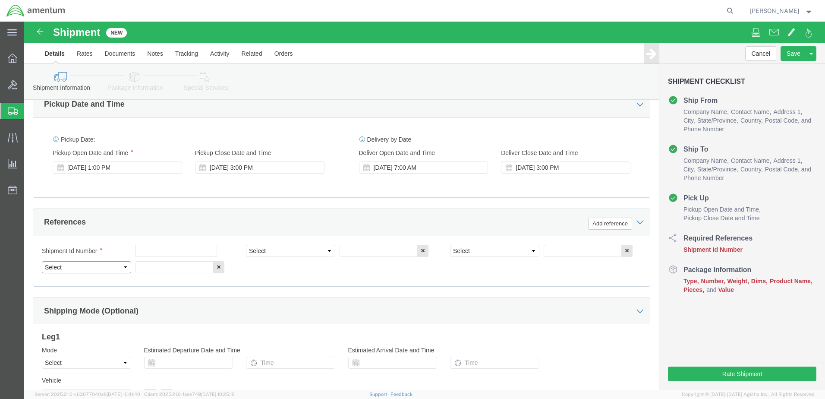
click select "Select Account Type Activity ID Airline Appointment Number ASN Batch Request # …"
select select "DEPT"
click select "Select Account Type Activity ID Airline Appointment Number ASN Batch Request # …"
select select "PROJNUM"
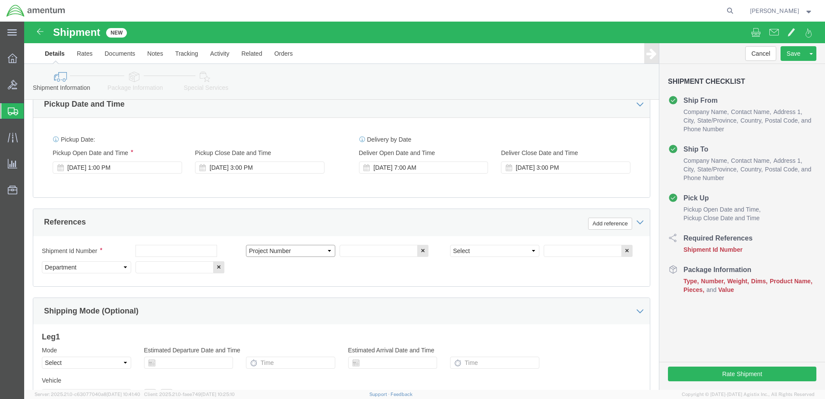
click select "Select Account Type Activity ID Airline Appointment Number ASN Batch Request # …"
select select "PCKSLIP"
click select "Select Account Type Activity ID Airline Appointment Number ASN Batch Request # …"
click input "text"
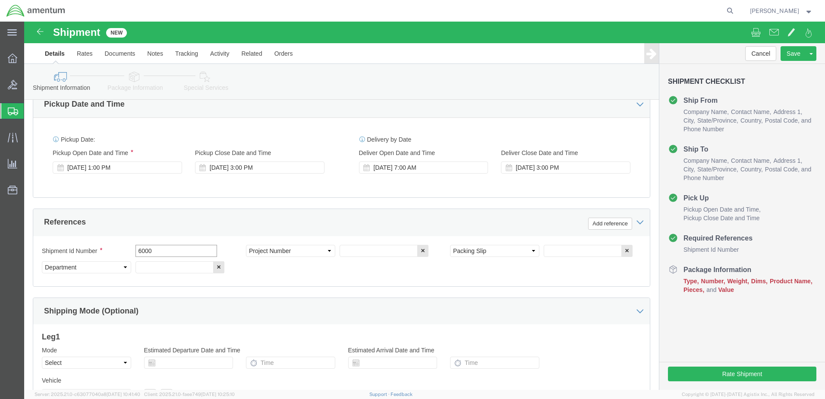
type input "6000"
click input "text"
type input "T44"
click input "text"
type input "157375"
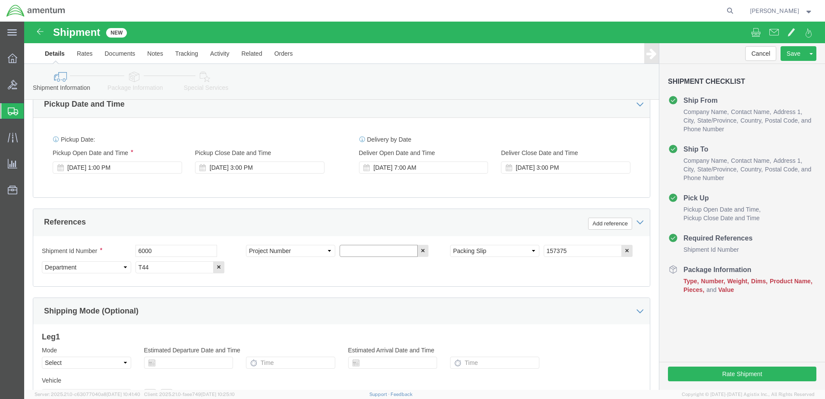
click input "text"
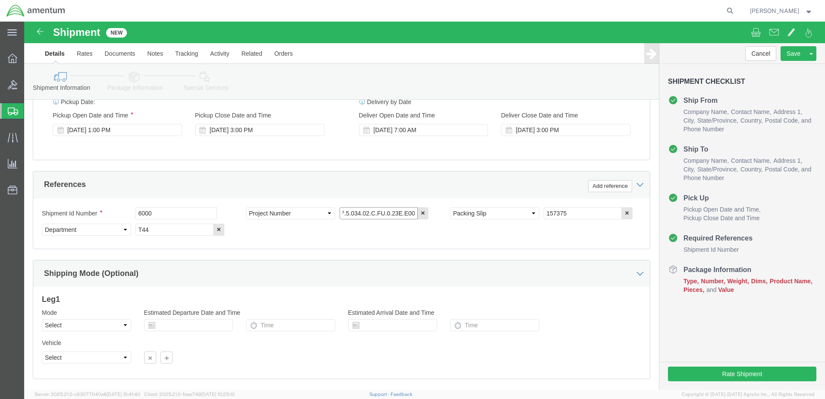
scroll to position [389, 0]
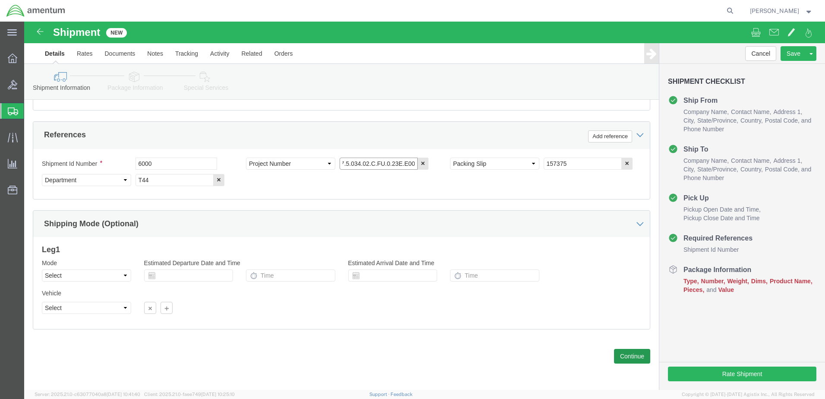
type input "6097.5.034.02.C.FU.0.23E.E00"
click button "Continue"
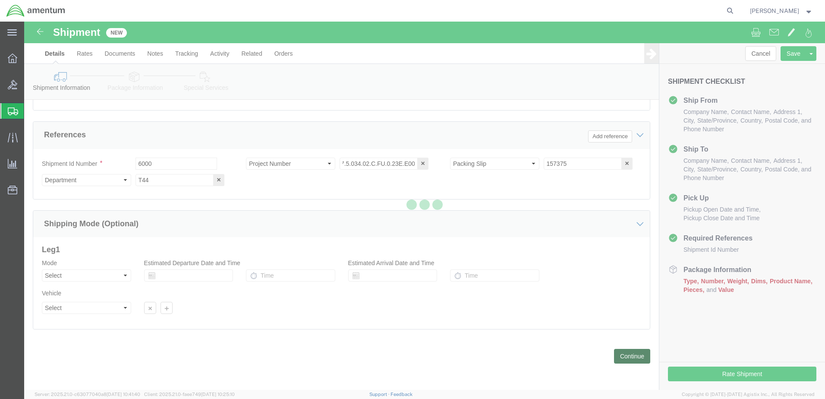
scroll to position [0, 0]
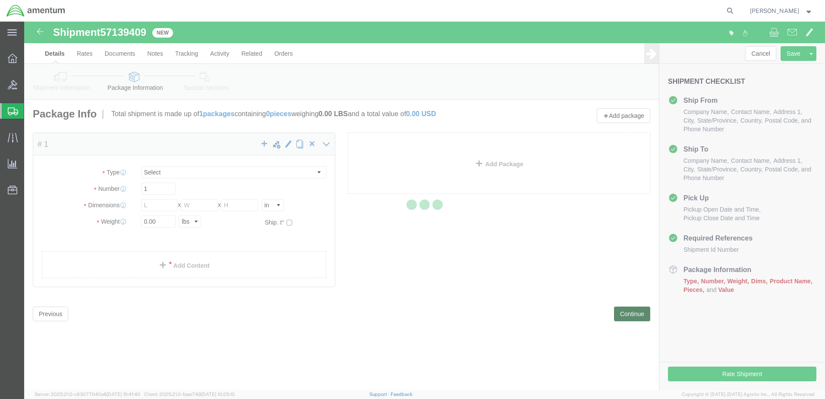
select select "CBOX"
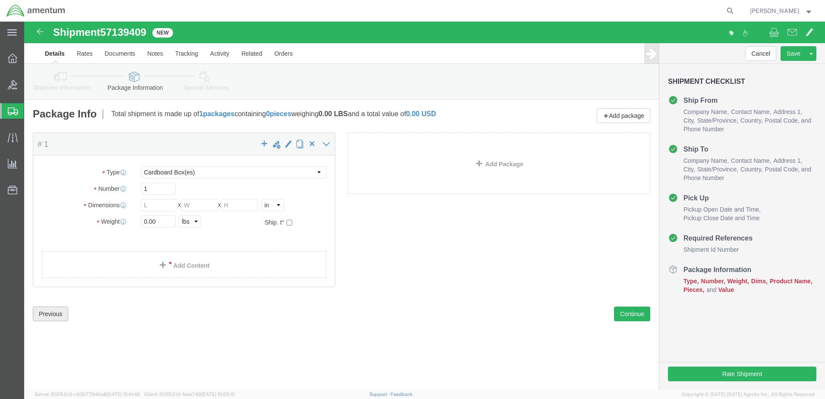
click button "Previous"
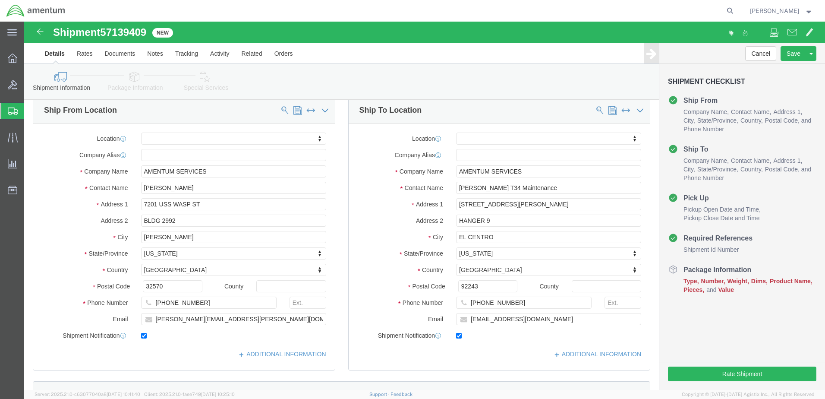
scroll to position [259, 0]
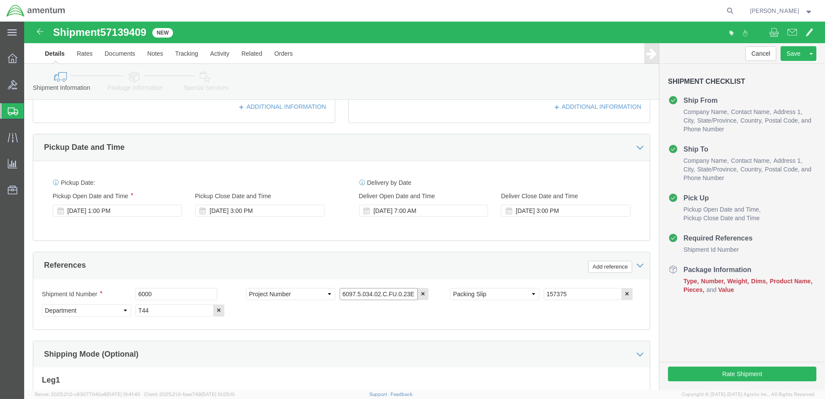
click input "6097.5.034.02.C.FU.0.23E.E00"
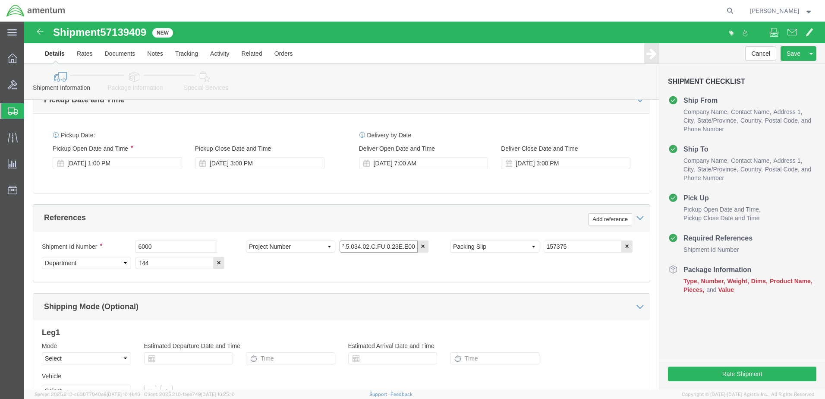
scroll to position [389, 0]
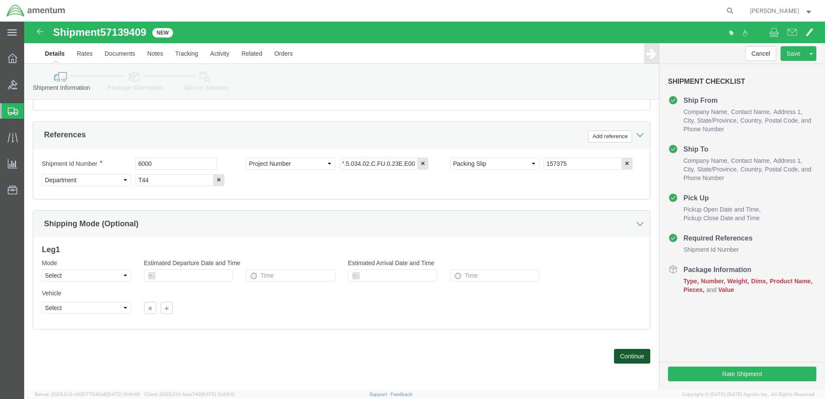
click button "Continue"
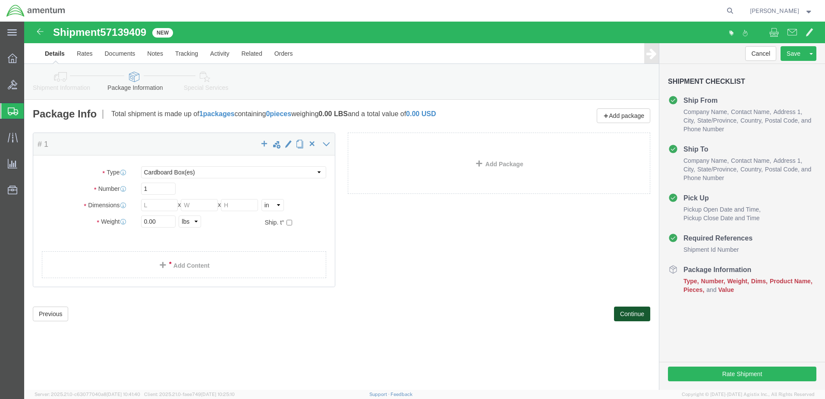
scroll to position [0, 0]
click input "text"
type input "12"
type input "9"
type input "6"
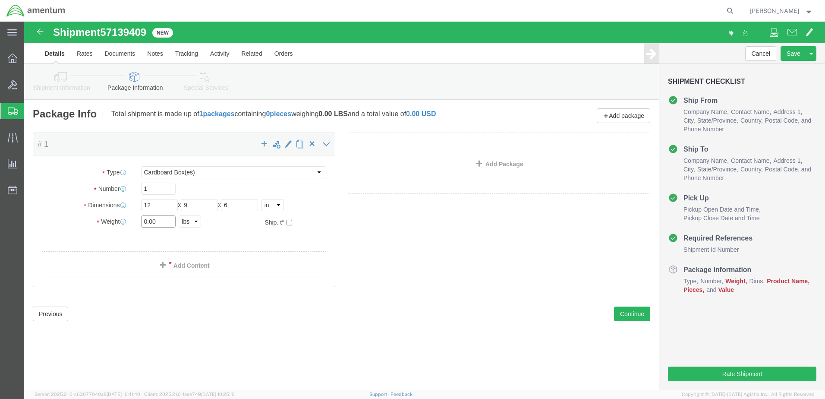
click input "0.00"
type input "2.00"
click link "Add Content"
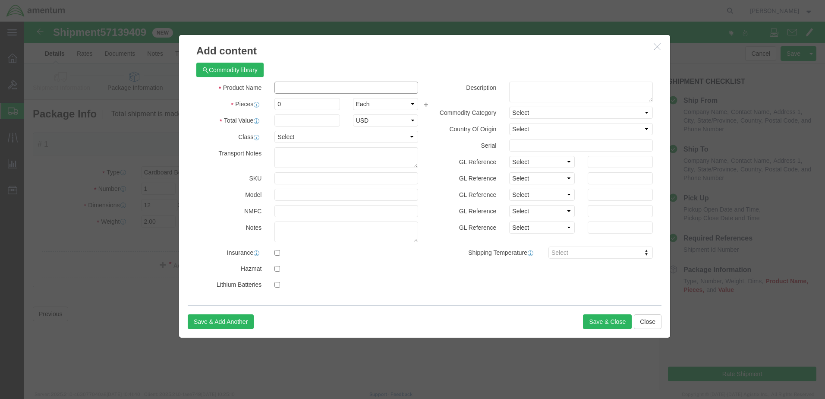
click input "text"
type input "A/C PARTS"
drag, startPoint x: 264, startPoint y: 84, endPoint x: 248, endPoint y: 84, distance: 16.4
click div "0"
type input "3"
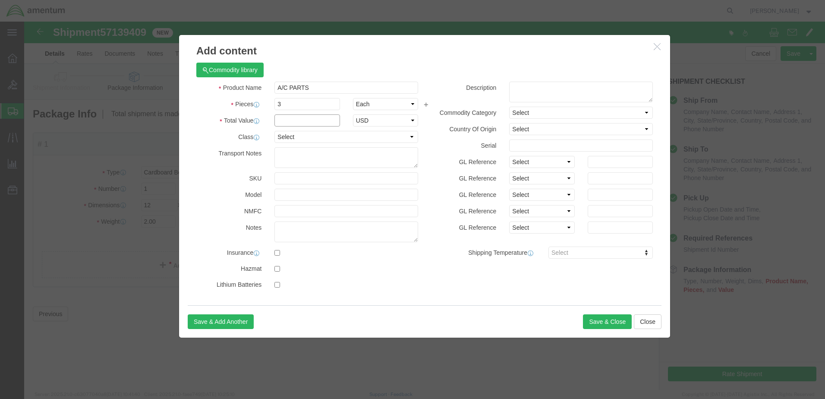
click input "text"
type input "500"
click button "Save & Close"
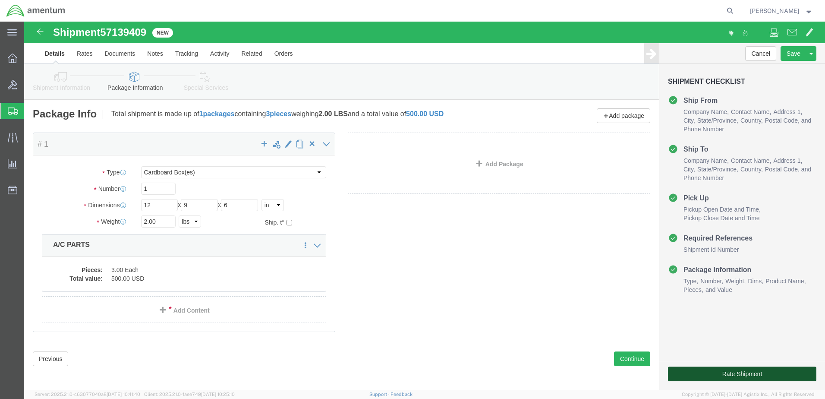
click button "Rate Shipment"
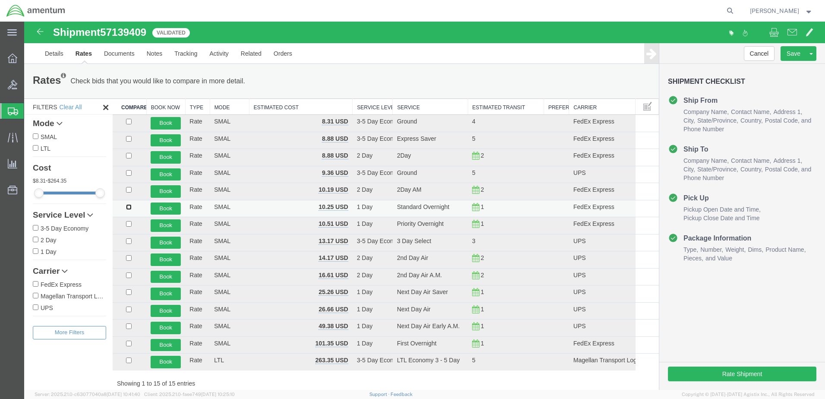
click at [126, 208] on input "checkbox" at bounding box center [129, 207] width 6 height 6
checkbox input "true"
click at [164, 207] on button "Book" at bounding box center [166, 208] width 30 height 13
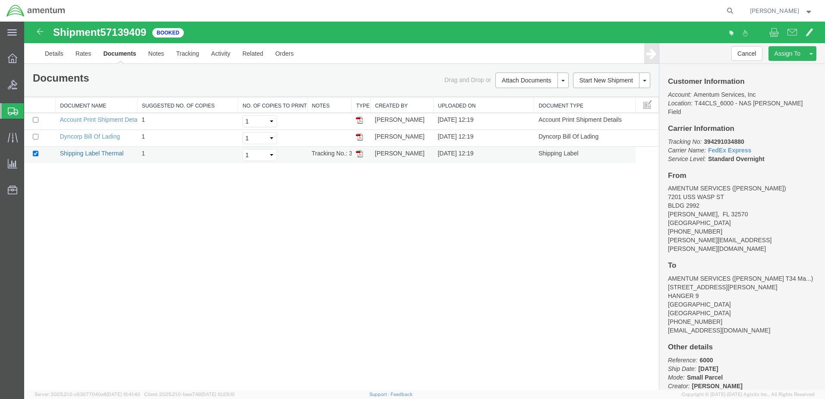
click at [103, 151] on link "Shipping Label Thermal" at bounding box center [92, 153] width 64 height 7
click at [99, 136] on link "Dyncorp Bill Of Lading" at bounding box center [90, 136] width 60 height 7
